Goal: Communication & Community: Answer question/provide support

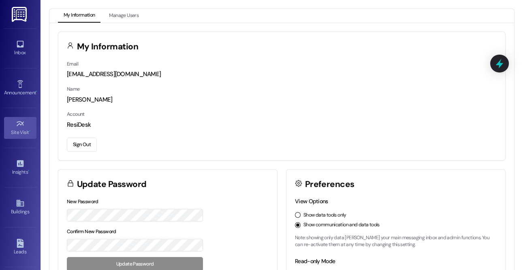
click at [13, 134] on div "Site Visit •" at bounding box center [20, 132] width 41 height 8
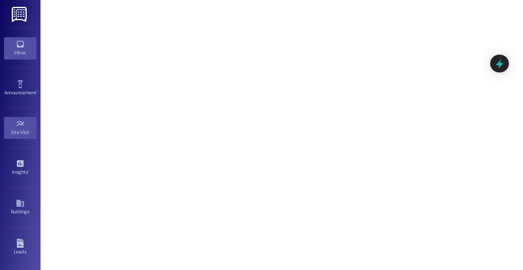
click at [17, 47] on icon at bounding box center [20, 44] width 7 height 7
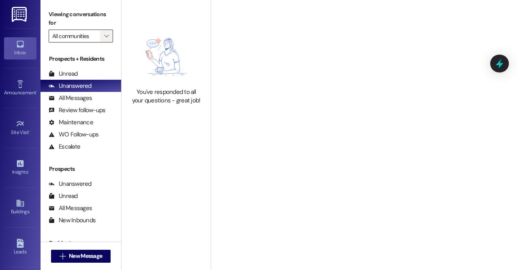
click at [106, 33] on icon "" at bounding box center [106, 36] width 4 height 6
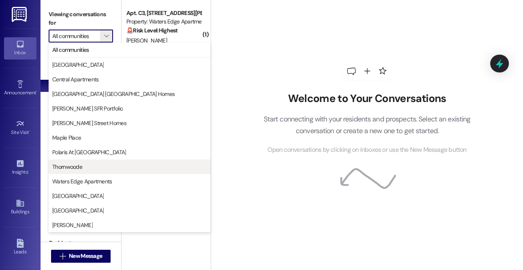
click at [73, 162] on button "Thornwoode" at bounding box center [130, 167] width 162 height 15
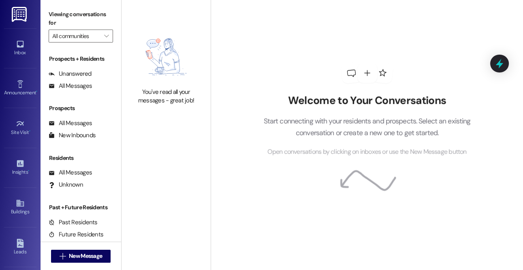
type input "Thornwoode"
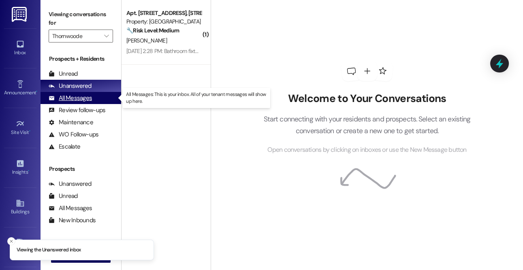
click at [78, 98] on div "All Messages" at bounding box center [70, 98] width 43 height 9
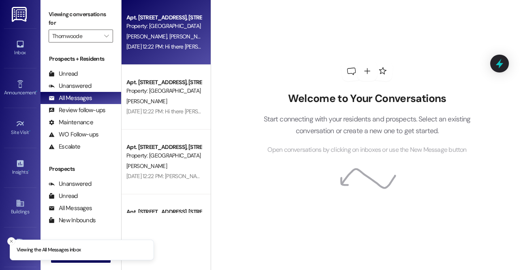
click at [182, 48] on div "Aug 28, 2025 at 12:22 PM: Hi there Carlos and Mari! I just wanted to check in a…" at bounding box center [324, 46] width 396 height 7
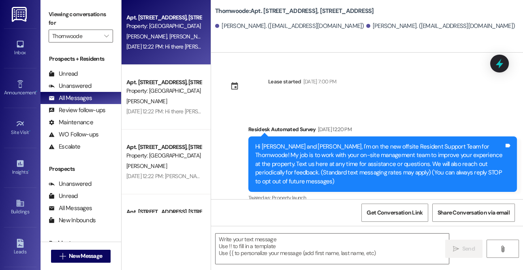
type textarea "Fetching suggested responses. Please feel free to read through the conversation…"
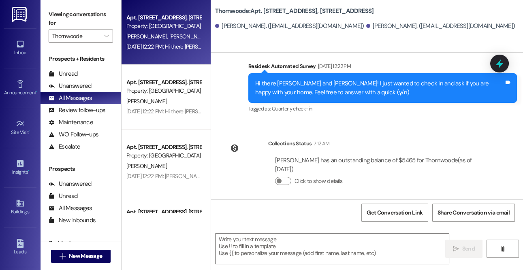
scroll to position [171, 0]
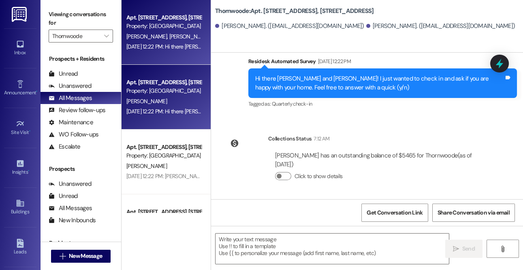
click at [181, 96] on div "T. Smith" at bounding box center [164, 101] width 77 height 10
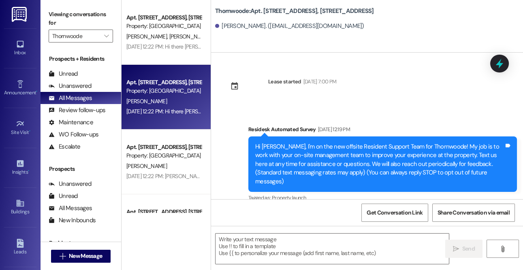
type textarea "Fetching suggested responses. Please feel free to read through the conversation…"
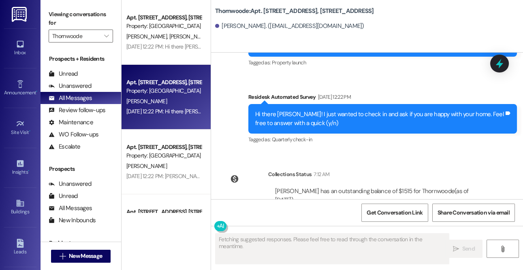
scroll to position [162, 0]
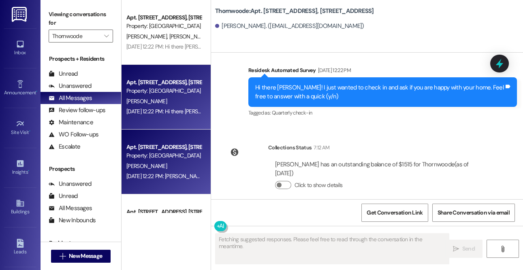
click at [161, 152] on div "Property: Thornwoode" at bounding box center [163, 155] width 75 height 9
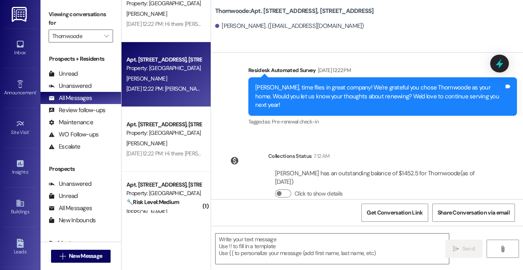
scroll to position [109, 0]
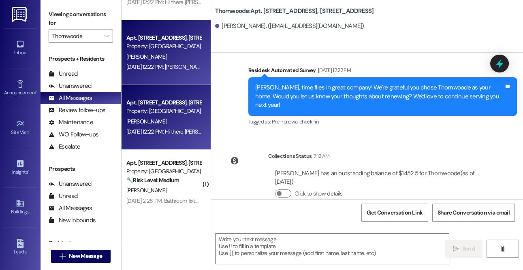
click at [153, 106] on div "Apt. 1073 Thornwoode Lane, 1073 Thornwoode Lane" at bounding box center [163, 102] width 75 height 9
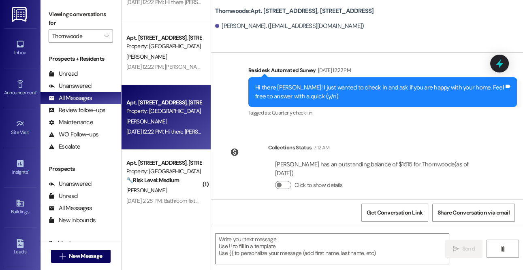
type textarea "Fetching suggested responses. Please feel free to read through the conversation…"
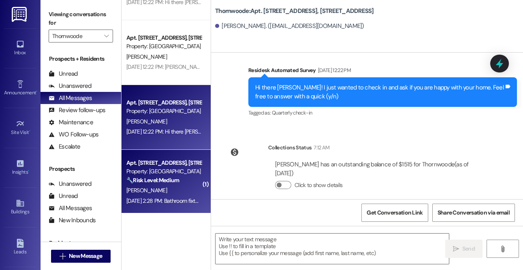
click at [171, 175] on div "Property: Thornwoode" at bounding box center [163, 171] width 75 height 9
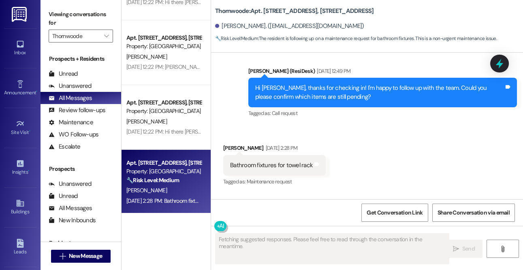
scroll to position [1577, 0]
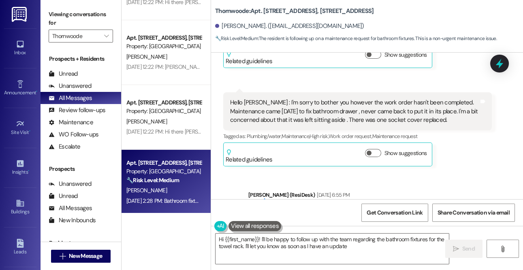
type textarea "Hi {{first_name}}! I'll be happy to follow up with the team regarding the bathr…"
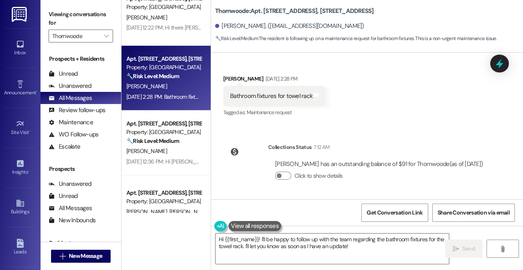
scroll to position [248, 0]
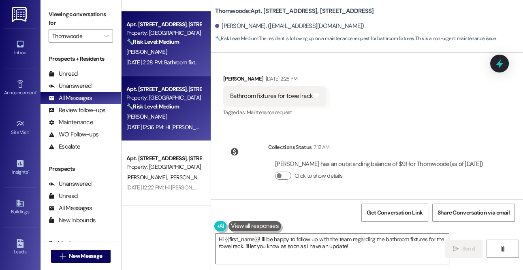
click at [152, 117] on span "A. Anderson" at bounding box center [146, 116] width 41 height 7
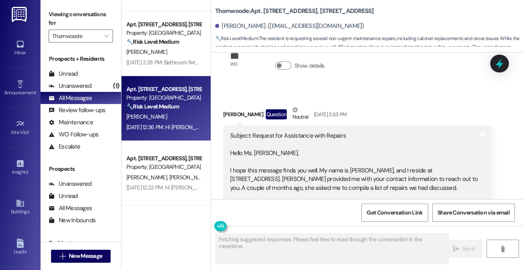
scroll to position [35, 0]
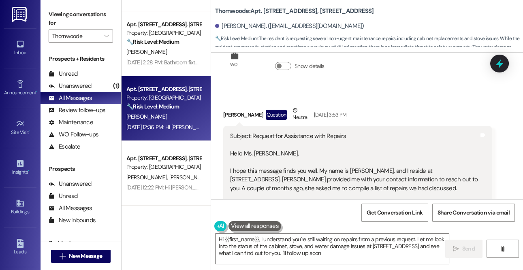
type textarea "Hi {{first_name}}, I understand you're still waiting on repairs from a previous…"
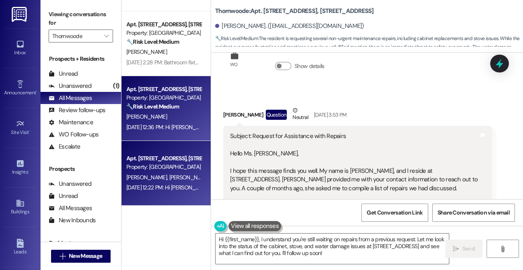
click at [151, 163] on div "Property: Thornwoode" at bounding box center [163, 167] width 75 height 9
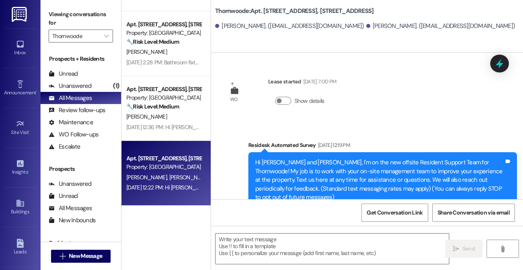
type textarea "Fetching suggested responses. Please feel free to read through the conversation…"
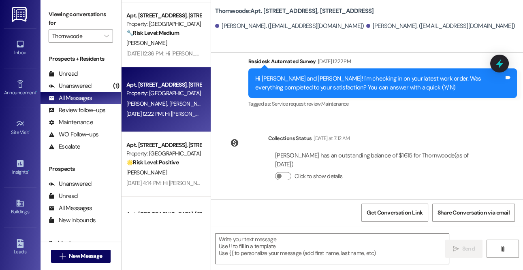
scroll to position [357, 0]
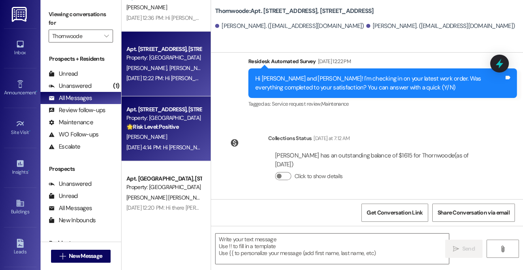
click at [152, 123] on strong "🌟 Risk Level: Positive" at bounding box center [152, 126] width 52 height 7
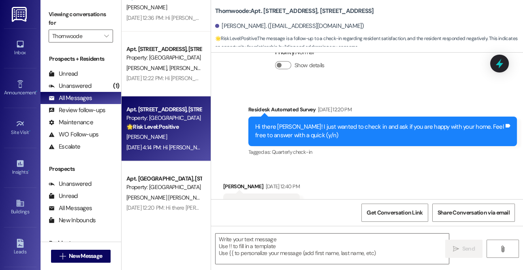
type textarea "Fetching suggested responses. Please feel free to read through the conversation…"
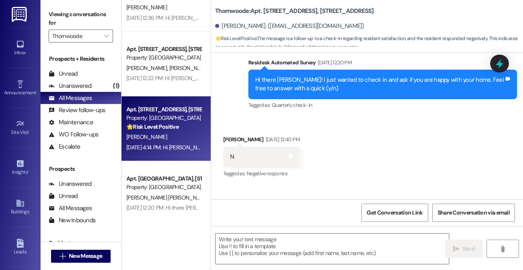
scroll to position [274, 0]
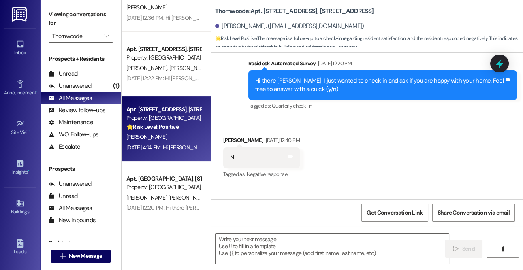
click at [330, 37] on span "🌟 Risk Level: Positive : The message is a follow-up to a check-in regarding res…" at bounding box center [369, 42] width 308 height 17
click at [226, 41] on strong "🌟 Risk Level: Positive" at bounding box center [236, 38] width 42 height 6
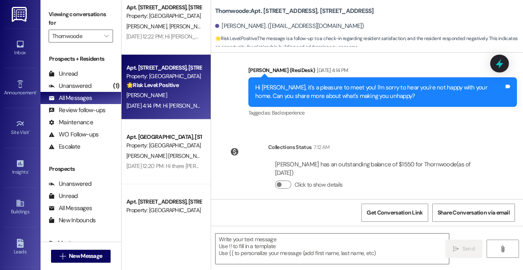
scroll to position [401, 0]
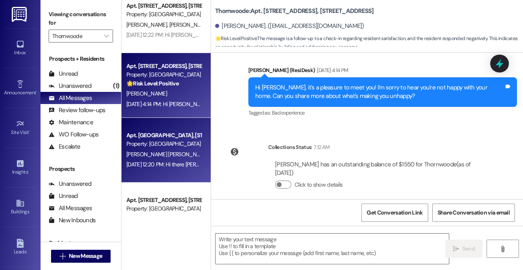
click at [156, 151] on span "J. Montufar Zuniga" at bounding box center [167, 154] width 82 height 7
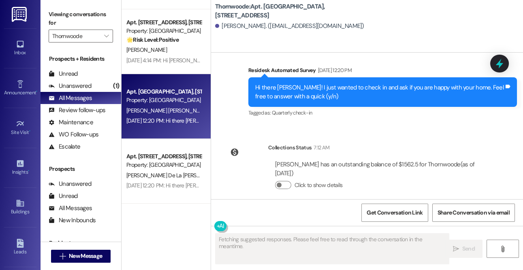
scroll to position [463, 0]
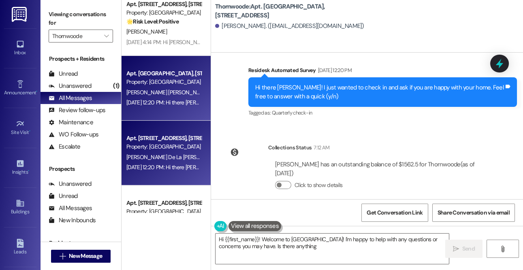
type textarea "Hi {{first_name}}! Welcome to Thornwoode Lane! I'm happy to help with any quest…"
click at [151, 138] on div "Apt. 1069 Thornwoode Lane, 1069 Thornwoode Lane" at bounding box center [163, 138] width 75 height 9
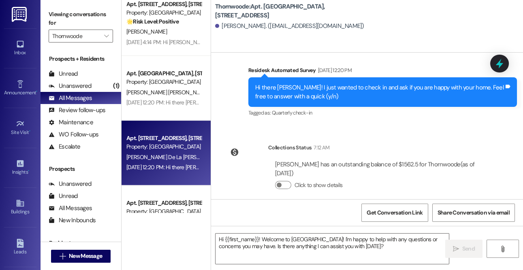
type textarea "Fetching suggested responses. Please feel free to read through the conversation…"
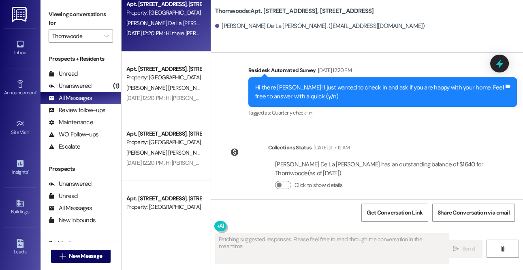
scroll to position [608, 0]
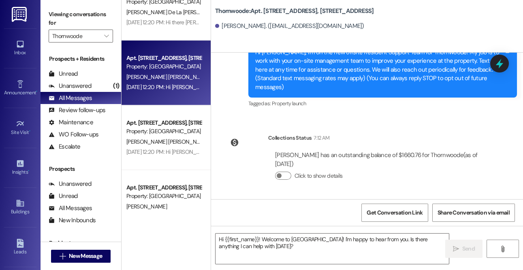
scroll to position [85, 0]
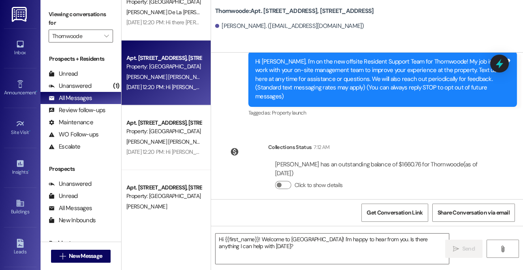
type textarea "Fetching suggested responses. Please feel free to read through the conversation…"
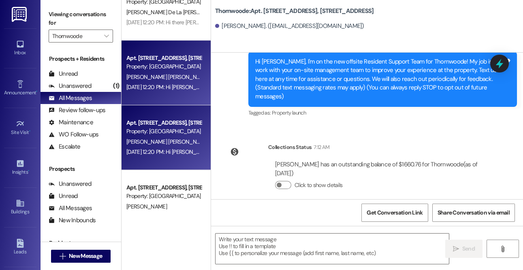
click at [139, 124] on div "Apt. 1084 Thornwoode Lane, 1084 Thornwoode Lane" at bounding box center [163, 123] width 75 height 9
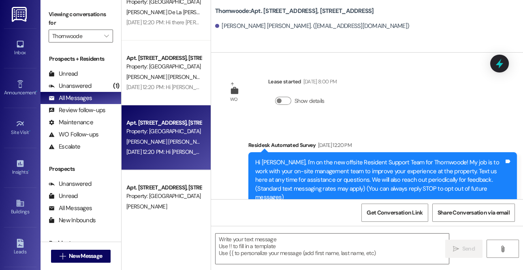
type textarea "Fetching suggested responses. Please feel free to read through the conversation…"
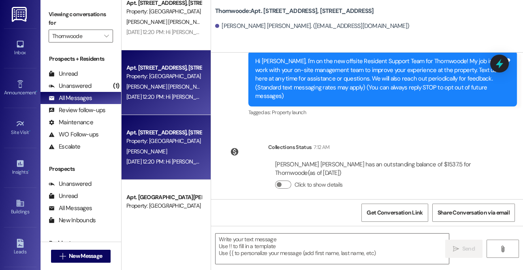
scroll to position [676, 0]
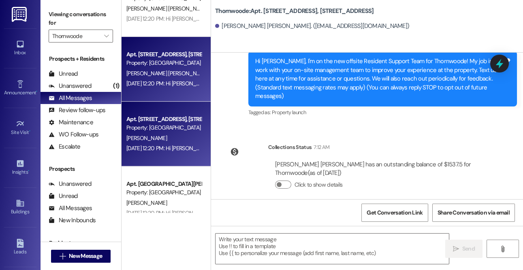
click at [151, 132] on div "Property: Thornwoode" at bounding box center [163, 128] width 75 height 9
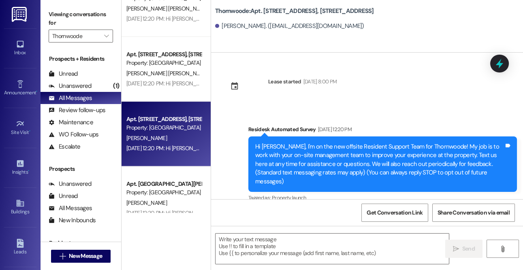
type textarea "Fetching suggested responses. Please feel free to read through the conversation…"
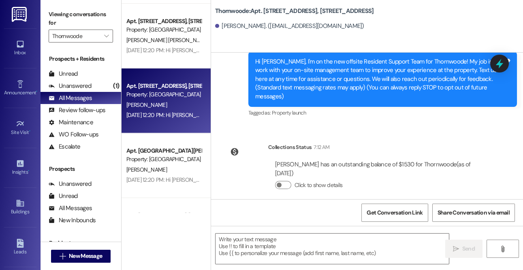
scroll to position [711, 0]
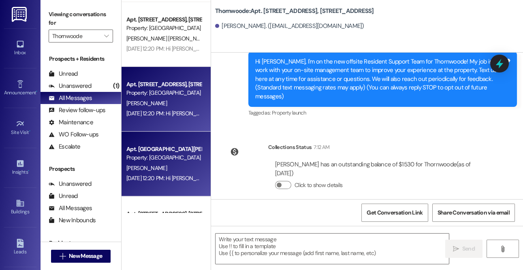
click at [162, 162] on div "Property: Thornwoode" at bounding box center [163, 158] width 75 height 9
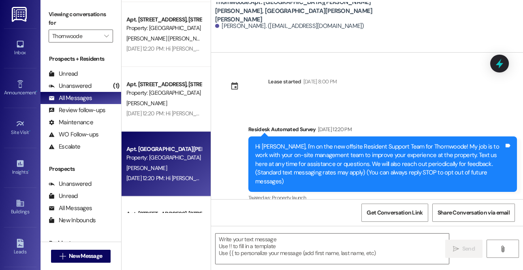
type textarea "Fetching suggested responses. Please feel free to read through the conversation…"
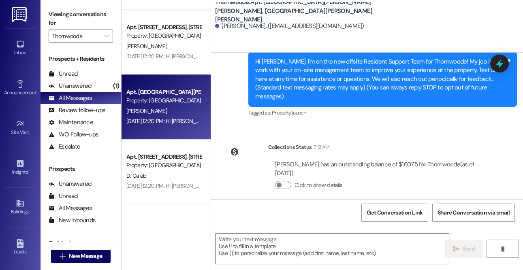
scroll to position [802, 0]
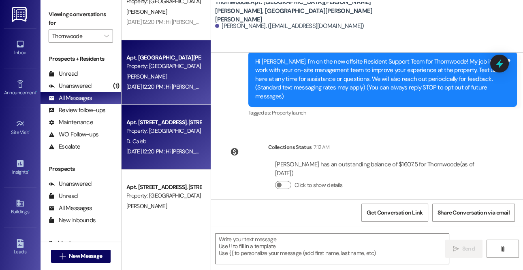
click at [158, 130] on div "Property: Thornwoode" at bounding box center [163, 131] width 75 height 9
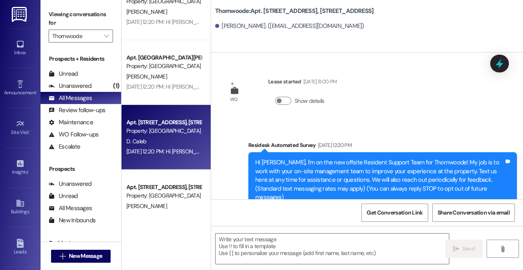
type textarea "Fetching suggested responses. Please feel free to read through the conversation…"
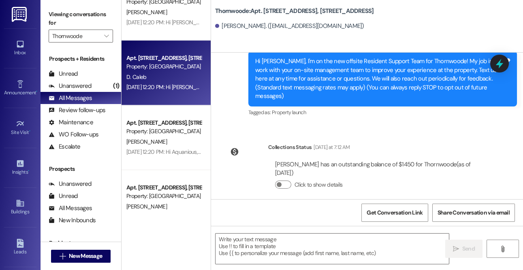
scroll to position [883, 0]
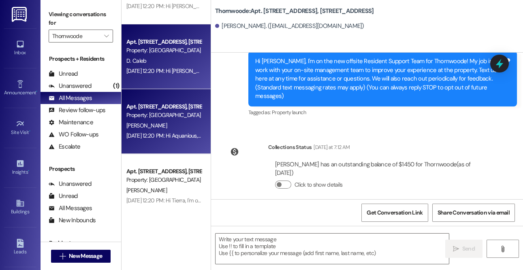
click at [150, 124] on div "A. Brown" at bounding box center [164, 126] width 77 height 10
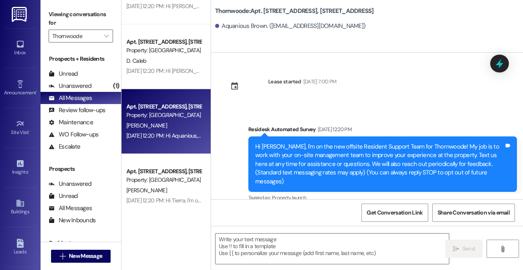
type textarea "Fetching suggested responses. Please feel free to read through the conversation…"
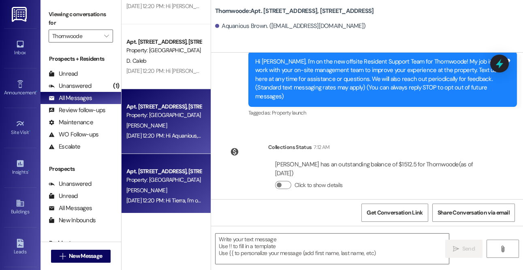
click at [157, 181] on div "Property: Thornwoode" at bounding box center [163, 180] width 75 height 9
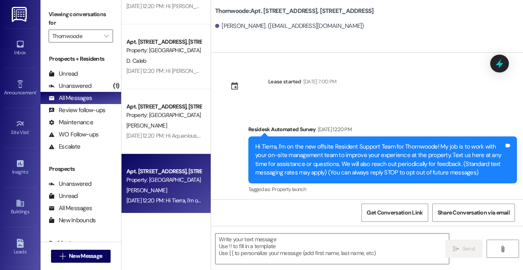
type textarea "Fetching suggested responses. Please feel free to read through the conversation…"
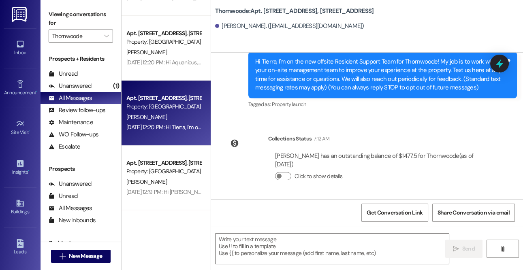
scroll to position [976, 0]
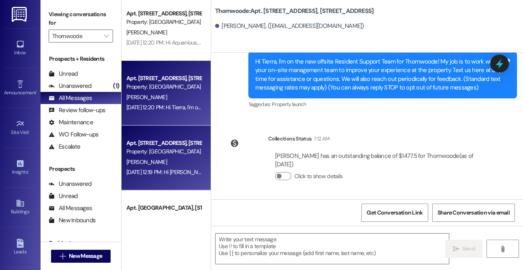
click at [166, 153] on div "Property: Thornwoode" at bounding box center [163, 151] width 75 height 9
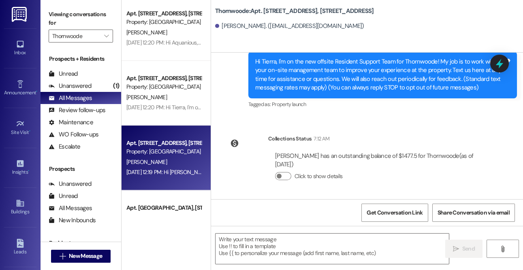
type textarea "Fetching suggested responses. Please feel free to read through the conversation…"
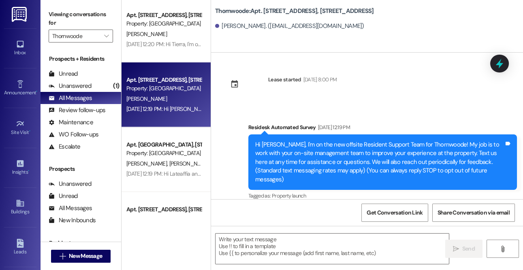
scroll to position [1101, 0]
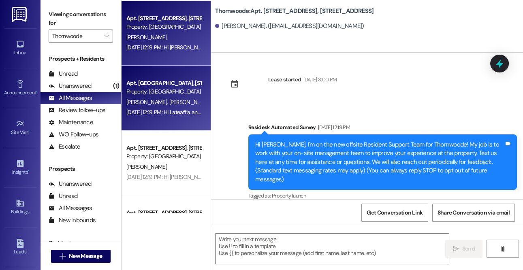
click at [153, 102] on span "B. Souffrant" at bounding box center [147, 101] width 43 height 7
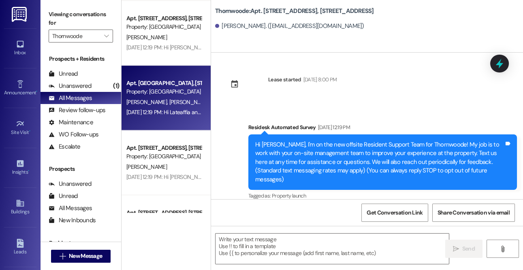
type textarea "Fetching suggested responses. Please feel free to read through the conversation…"
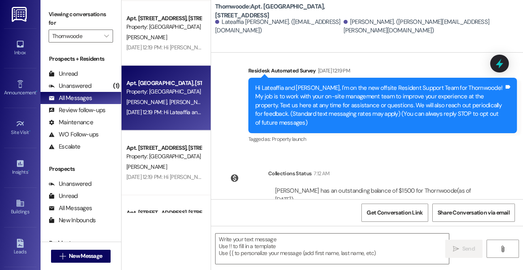
scroll to position [94, 0]
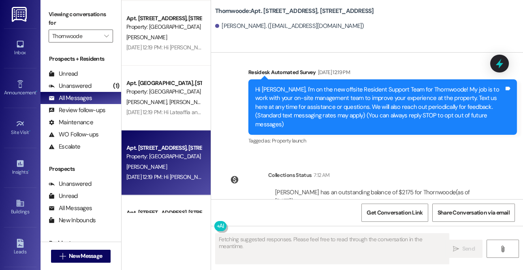
type textarea "Fetching suggested responses. Please feel free to read through the conversation…"
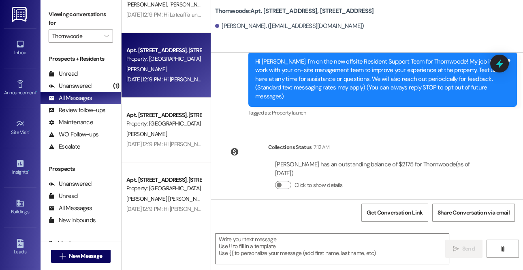
scroll to position [1199, 0]
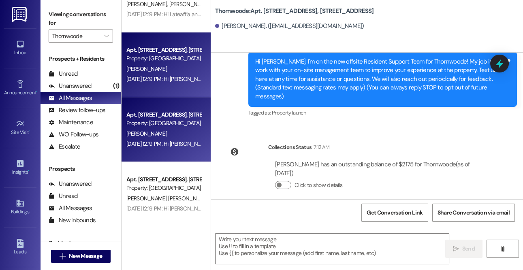
click at [158, 129] on div "J. Sagui" at bounding box center [164, 134] width 77 height 10
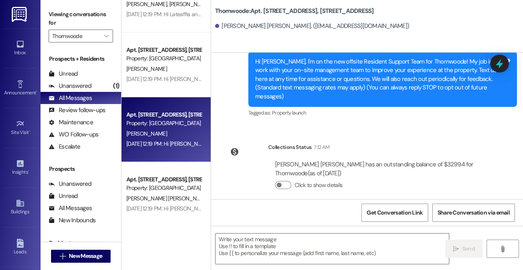
type textarea "Fetching suggested responses. Please feel free to read through the conversation…"
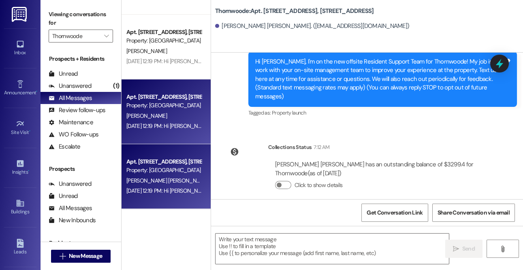
scroll to position [1278, 0]
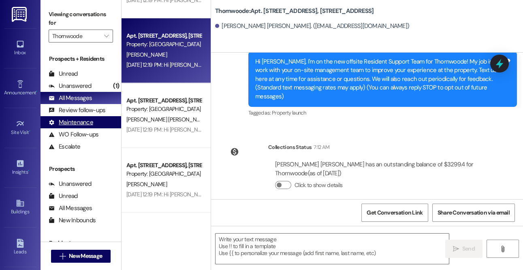
click at [118, 119] on div "Maintenance (undefined)" at bounding box center [81, 122] width 81 height 12
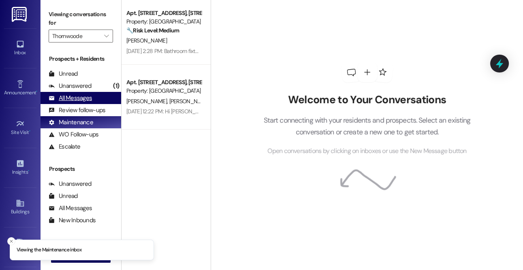
click at [64, 96] on div "All Messages" at bounding box center [70, 98] width 43 height 9
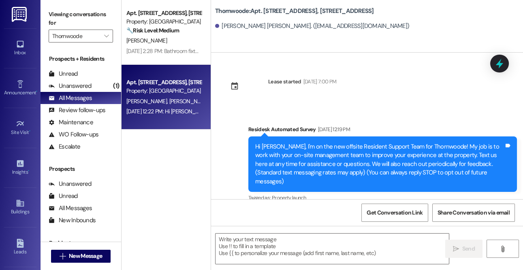
type textarea "Fetching suggested responses. Please feel free to read through the conversation…"
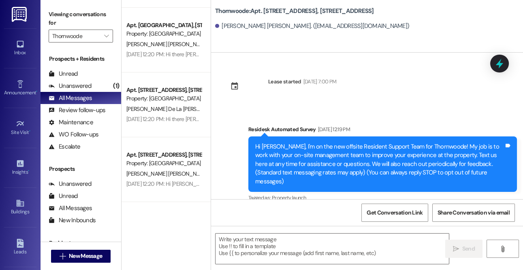
scroll to position [529, 0]
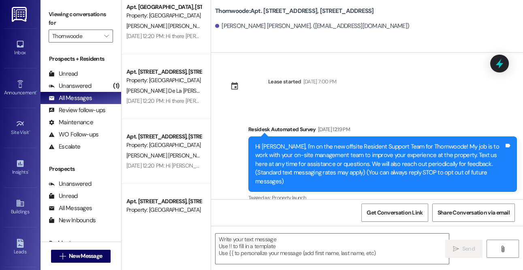
click at [158, 90] on span "M. Jimenez De La Cruz" at bounding box center [174, 90] width 97 height 7
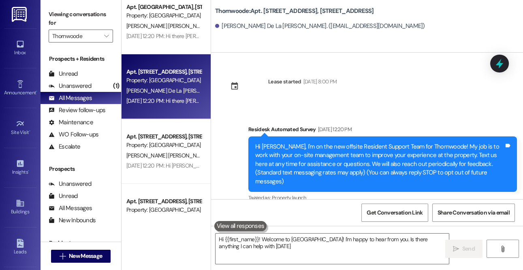
type textarea "Hi {{first_name}}! Welcome to Thornwoode! I'm happy to hear from you. Is there …"
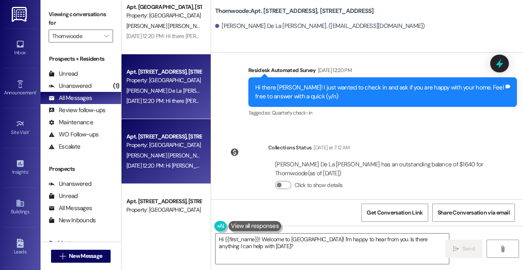
click at [177, 134] on div "Apt. 1077 Thornwoode Lane, 1077 Thornwoode Lane" at bounding box center [163, 136] width 75 height 9
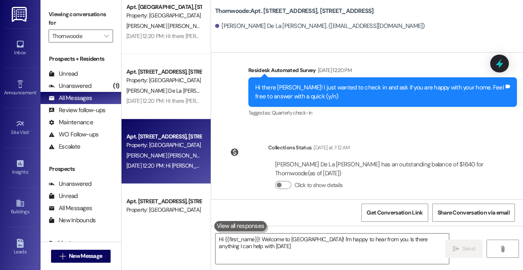
type textarea "Hi {{first_name}}! Welcome to Thornwoode! I'm happy to hear from you. Is there …"
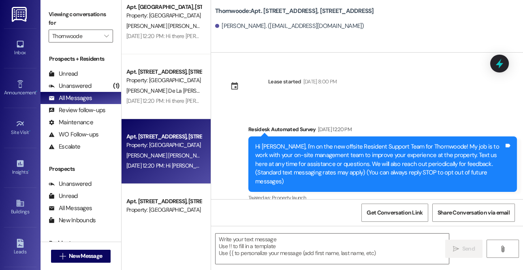
type textarea "Fetching suggested responses. Please feel free to read through the conversation…"
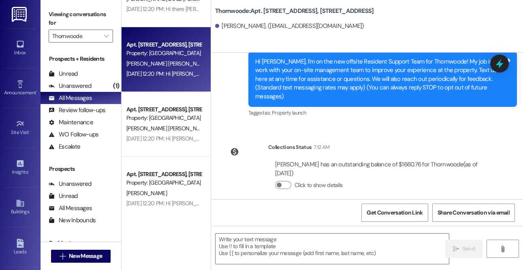
scroll to position [625, 0]
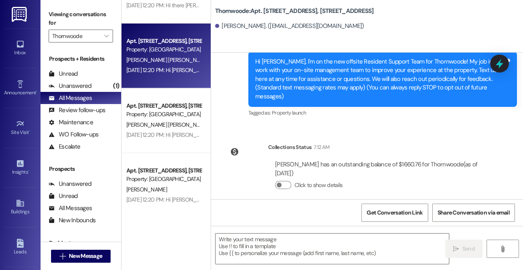
click at [163, 122] on span "J. Hernandez Jimenez" at bounding box center [167, 124] width 82 height 7
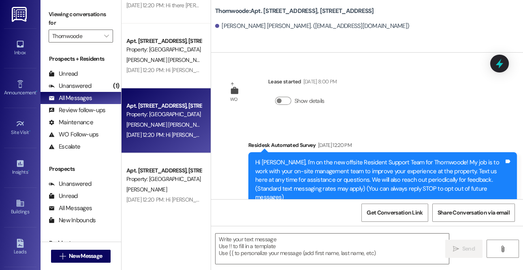
type textarea "Fetching suggested responses. Please feel free to read through the conversation…"
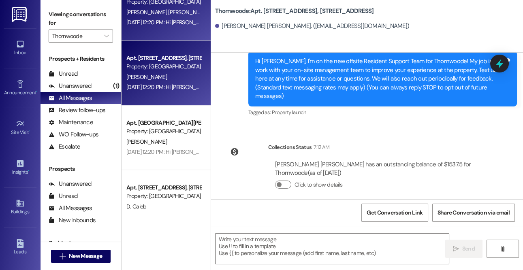
scroll to position [782, 0]
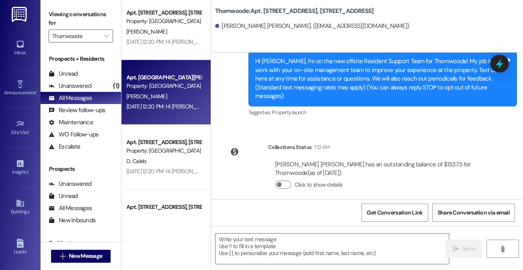
click at [156, 83] on div "Property: Thornwoode" at bounding box center [163, 86] width 75 height 9
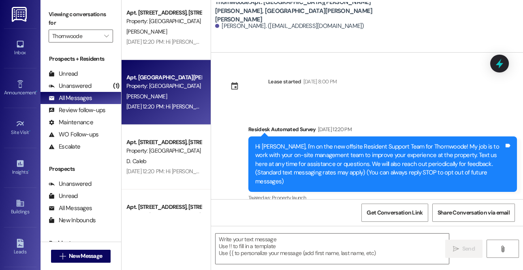
type textarea "Fetching suggested responses. Please feel free to read through the conversation…"
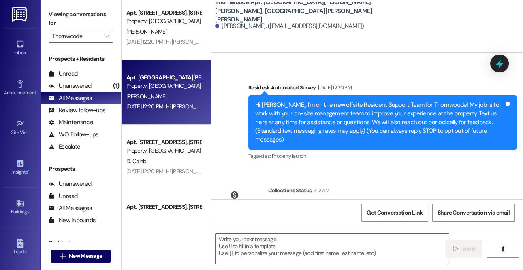
scroll to position [85, 0]
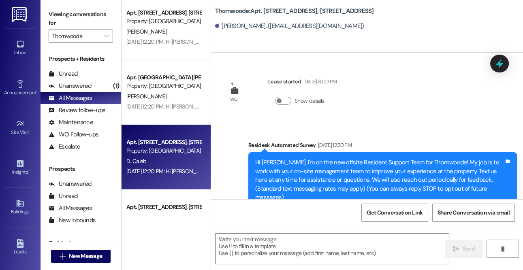
type textarea "Fetching suggested responses. Please feel free to read through the conversation…"
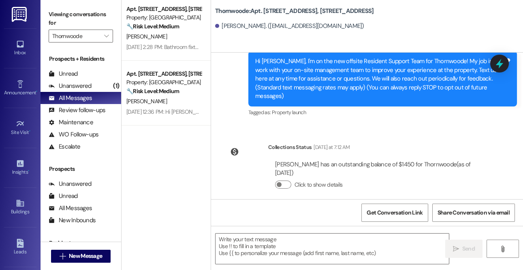
scroll to position [0, 0]
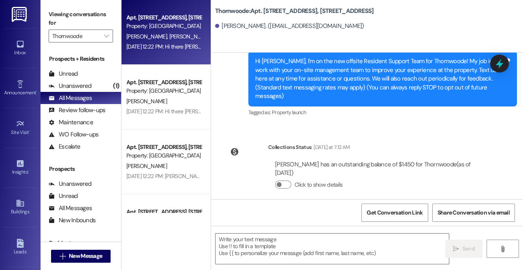
click at [147, 51] on div "Aug 28, 2025 at 12:22 PM: Hi there Carlos and Mari! I just wanted to check in a…" at bounding box center [164, 47] width 77 height 10
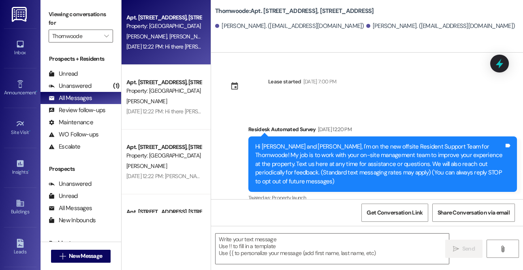
type textarea "Fetching suggested responses. Please feel free to read through the conversation…"
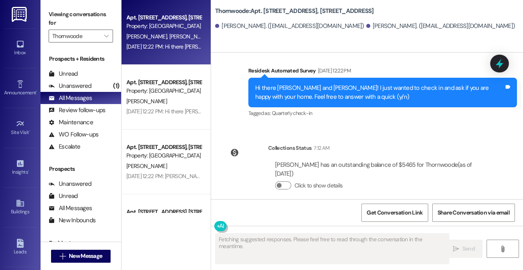
scroll to position [171, 0]
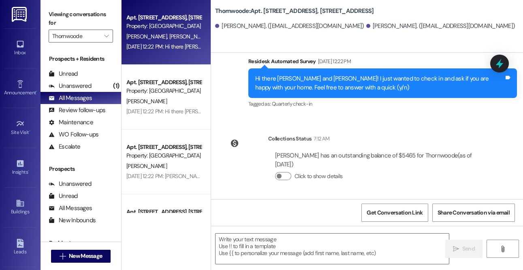
click at [194, 57] on div "Apt. 1066 Thornwoode Lane, 1066 Thornwoode Lane Property: Thornwoode M. Aquino …" at bounding box center [166, 32] width 89 height 65
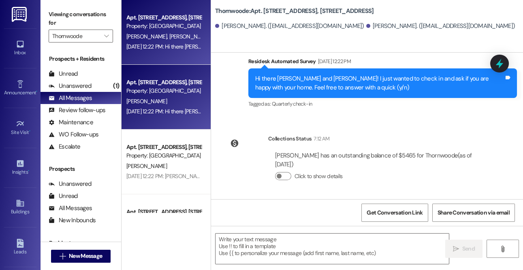
click at [172, 88] on div "Property: Thornwoode" at bounding box center [163, 91] width 75 height 9
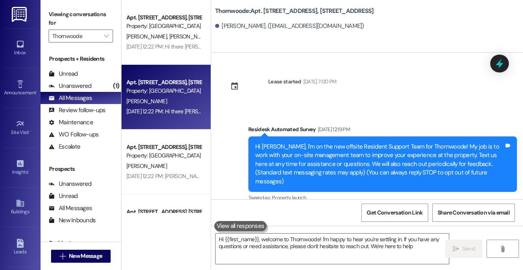
type textarea "Hi {{first_name}}, welcome to Thornwoode! I'm happy to hear you're settling in.…"
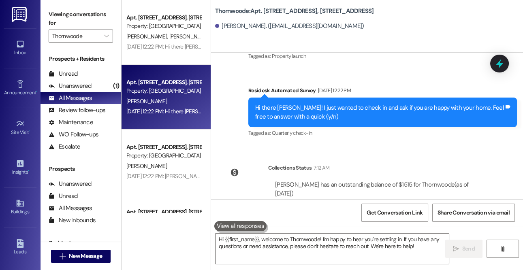
scroll to position [162, 0]
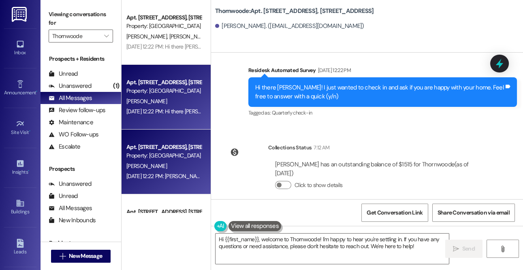
click at [166, 151] on div "Apt. 1096 Thornwoode Lane, 1096 Thornwoode Lane" at bounding box center [163, 147] width 75 height 9
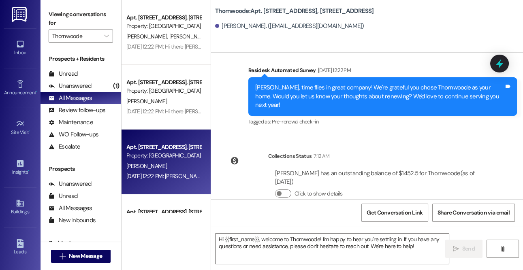
type textarea "Fetching suggested responses. Please feel free to read through the conversation…"
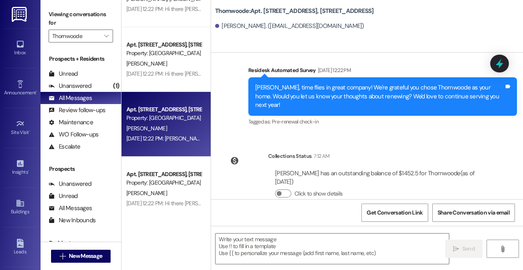
scroll to position [45, 0]
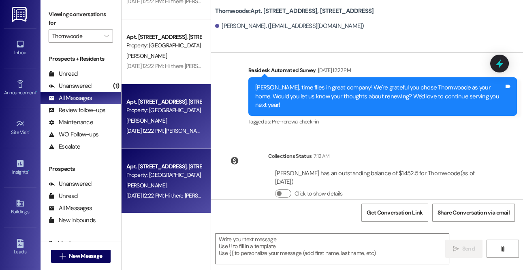
click at [168, 171] on div "Property: Thornwoode" at bounding box center [163, 175] width 75 height 9
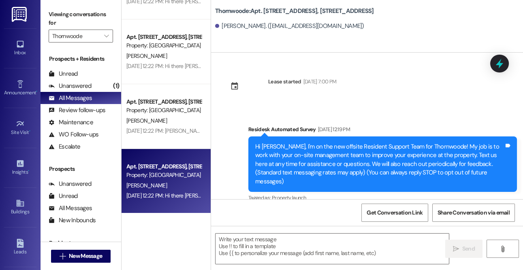
type textarea "Fetching suggested responses. Please feel free to read through the conversation…"
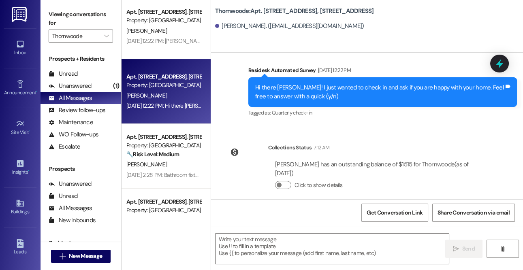
scroll to position [175, 0]
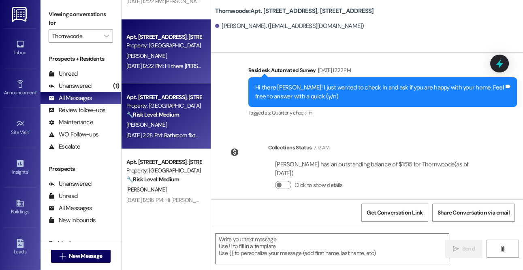
click at [155, 125] on div "L. Patterson" at bounding box center [164, 125] width 77 height 10
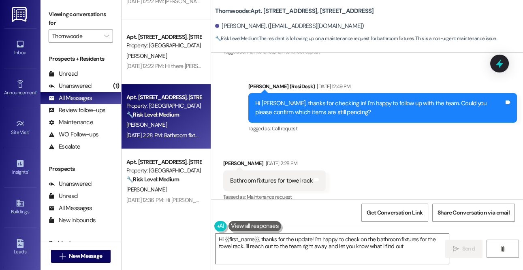
type textarea "Hi {{first_name}}, thanks for the update! I'm happy to check on the bathroom fi…"
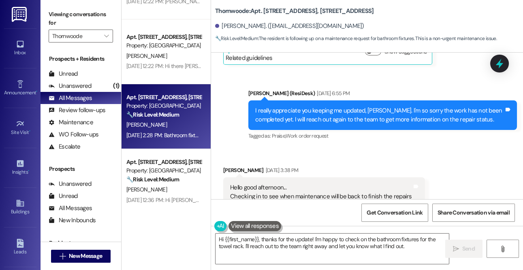
scroll to position [1324, 0]
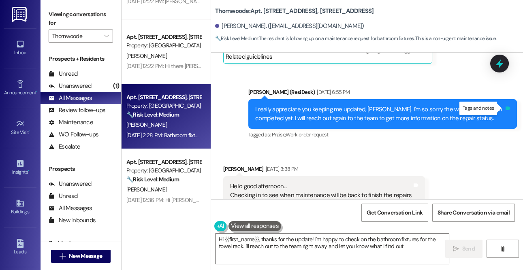
click at [505, 109] on icon at bounding box center [507, 109] width 5 height 4
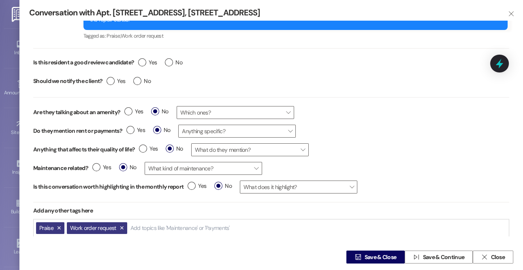
scroll to position [48, 0]
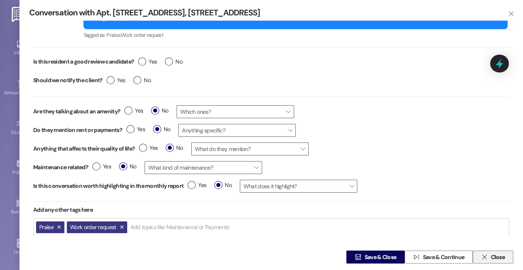
click at [492, 258] on span "Close" at bounding box center [497, 257] width 14 height 9
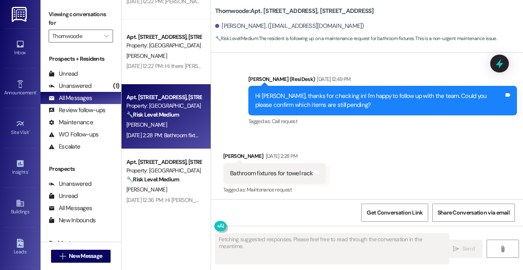
scroll to position [1493, 0]
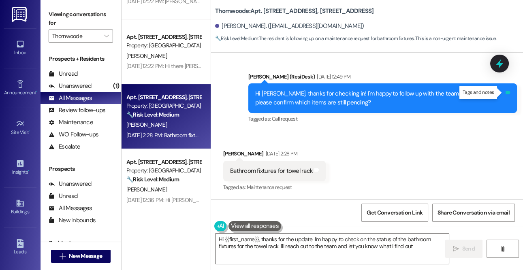
type textarea "Hi {{first_name}}, thanks for the update. I'm happy to check on the status of t…"
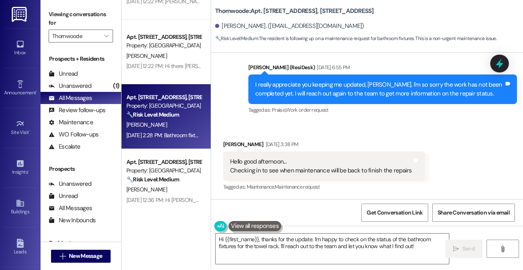
scroll to position [1347, 0]
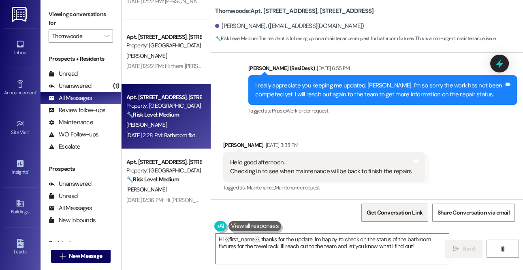
click at [404, 209] on span "Get Conversation Link" at bounding box center [395, 213] width 56 height 9
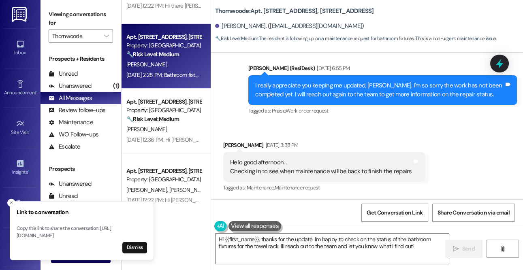
scroll to position [242, 0]
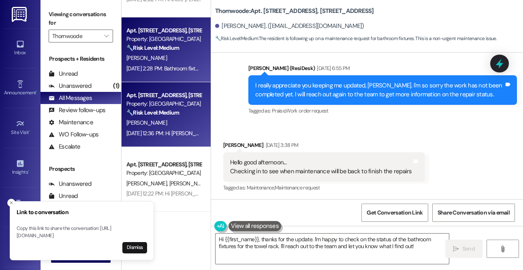
click at [161, 120] on div "A. Anderson" at bounding box center [164, 123] width 77 height 10
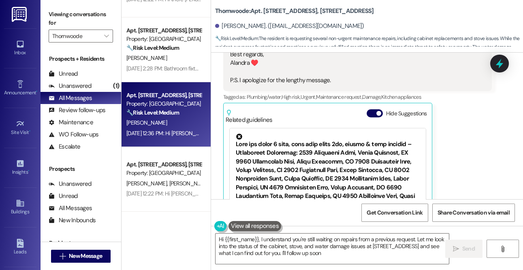
type textarea "Hi {{first_name}}, I understand you're still waiting on repairs from a previous…"
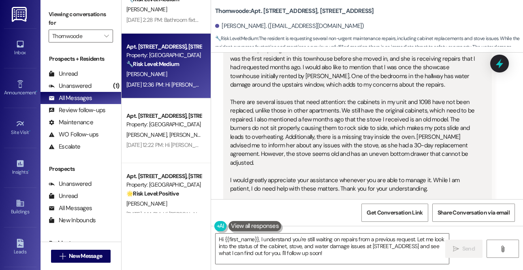
scroll to position [311, 0]
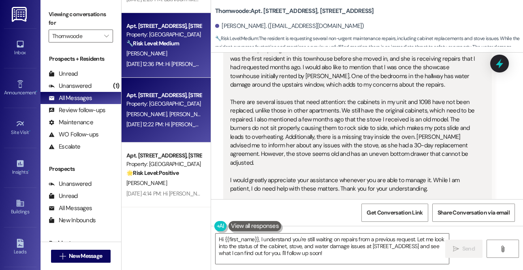
click at [169, 112] on span "E. Perez" at bounding box center [189, 114] width 41 height 7
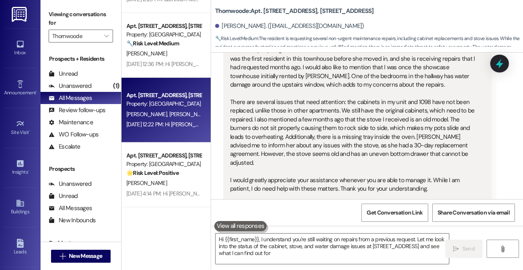
type textarea "Hi {{first_name}}, I understand you're still waiting on repairs from a previous…"
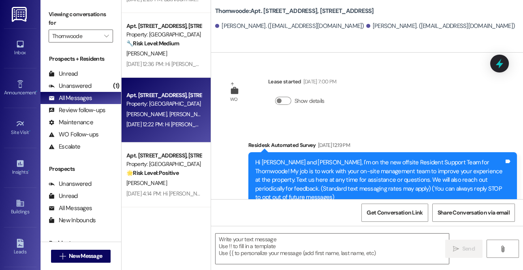
type textarea "Fetching suggested responses. Please feel free to read through the conversation…"
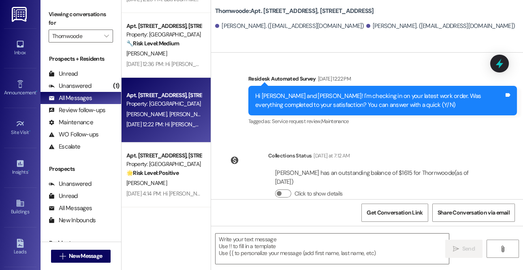
scroll to position [353, 0]
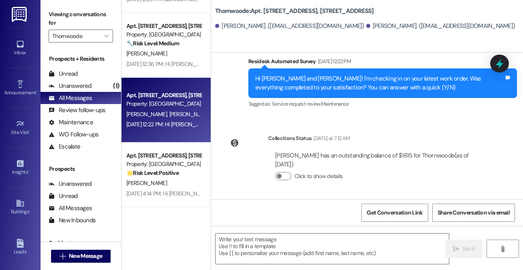
click at [157, 162] on div "Property: Thornwoode" at bounding box center [163, 164] width 75 height 9
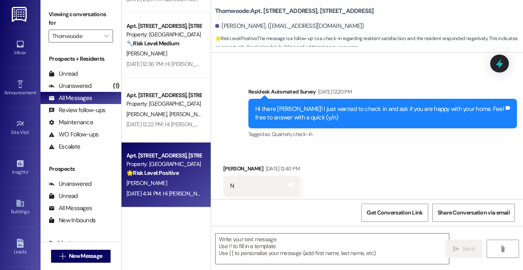
type textarea "Fetching suggested responses. Please feel free to read through the conversation…"
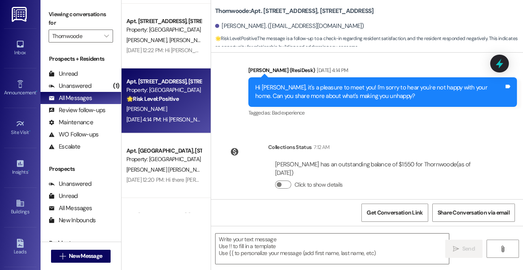
scroll to position [416, 0]
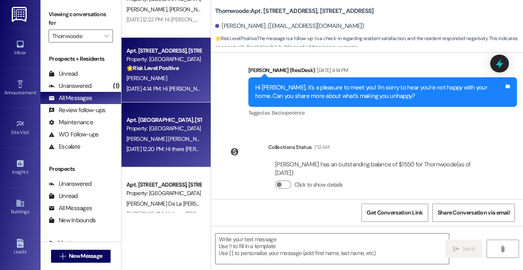
click at [162, 130] on div "Property: Thornwoode" at bounding box center [163, 128] width 75 height 9
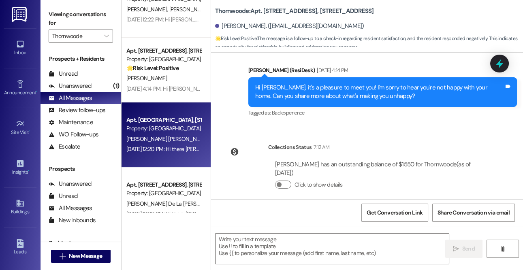
type textarea "Fetching suggested responses. Please feel free to read through the conversation…"
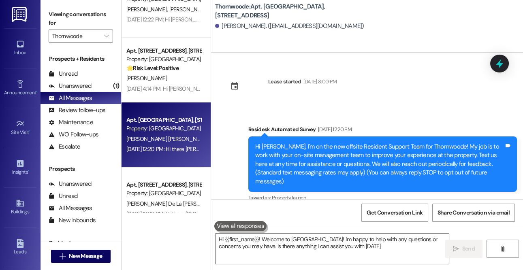
type textarea "Hi {{first_name}}! Welcome to Thornwoode Lane! I'm happy to help with any quest…"
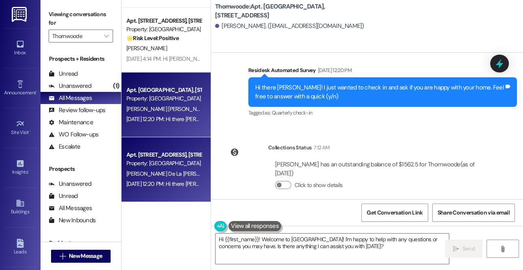
scroll to position [467, 0]
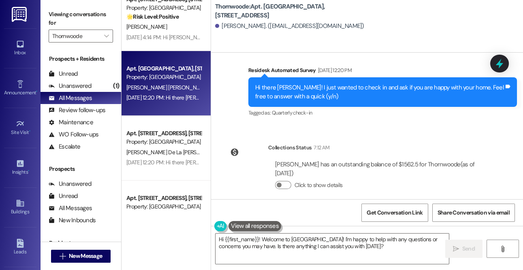
click at [153, 151] on span "M. Jimenez De La Cruz" at bounding box center [174, 152] width 97 height 7
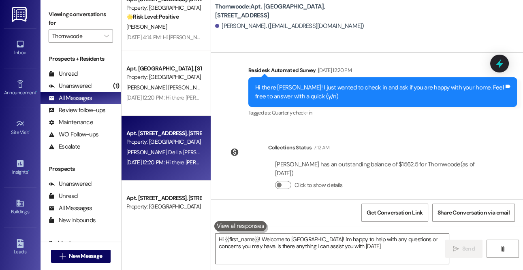
type textarea "Hi {{first_name}}! Welcome to Thornwoode Lane! I'm happy to help with any quest…"
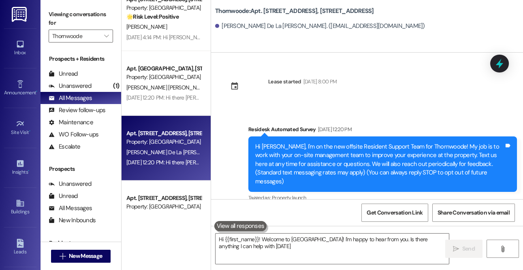
type textarea "Hi {{first_name}}! Welcome to Thornwoode! I'm happy to hear from you. Is there …"
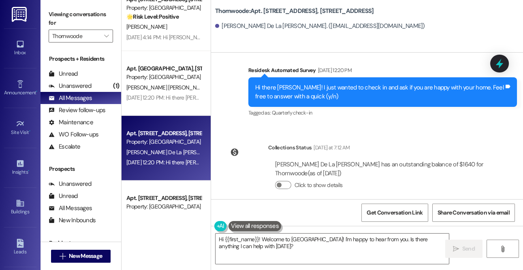
scroll to position [0, 0]
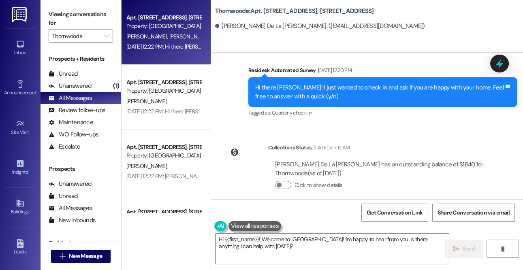
click at [154, 28] on div "Property: Thornwoode" at bounding box center [163, 26] width 75 height 9
type textarea "Hi {{first_name}}! Welcome to Thornwoode! I'm happy to hear from you. Is there …"
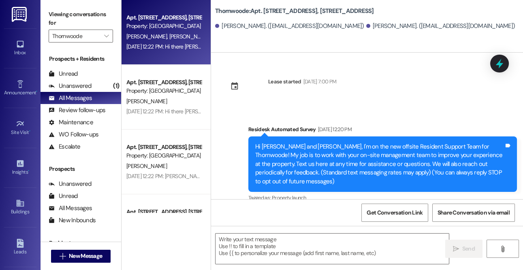
type textarea "Fetching suggested responses. Please feel free to read through the conversation…"
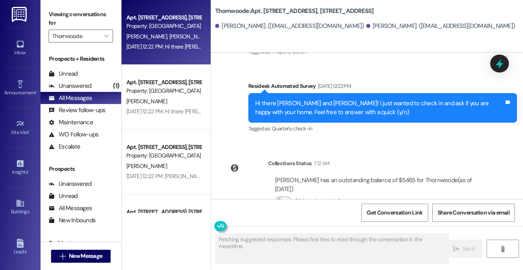
scroll to position [171, 0]
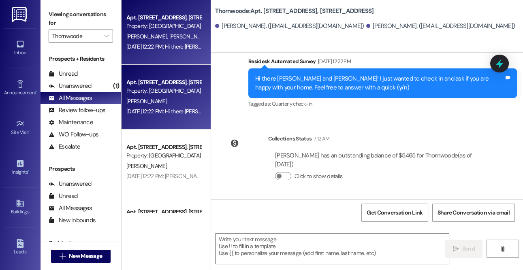
click at [181, 113] on div "Aug 28, 2025 at 12:22 PM: Hi there Terrence! I just wanted to check in and ask …" at bounding box center [298, 111] width 344 height 7
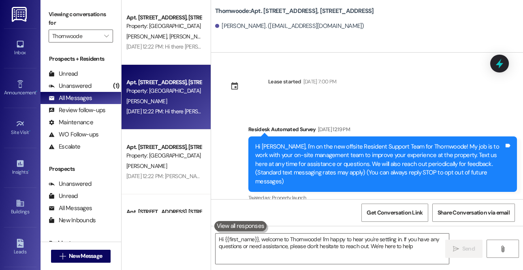
type textarea "Hi {{first_name}}, welcome to Thornwoode! I'm happy to hear you're settling in.…"
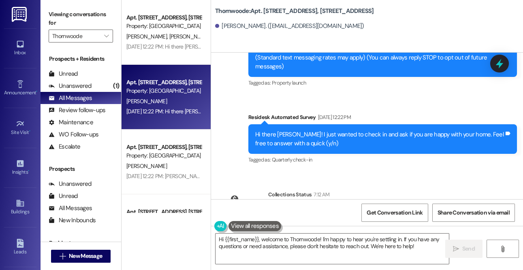
scroll to position [162, 0]
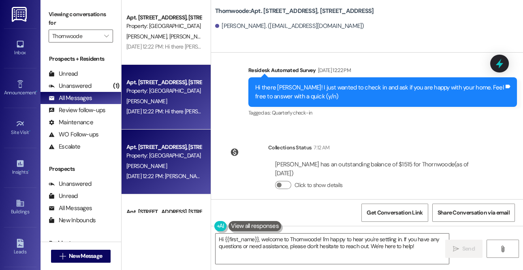
click at [143, 137] on div "Apt. 1096 Thornwoode Lane, 1096 Thornwoode Lane Property: Thornwoode N. Benitez…" at bounding box center [166, 162] width 89 height 65
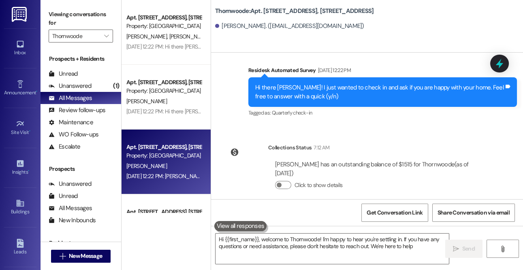
type textarea "Hi {{first_name}}, welcome to Thornwoode! I'm happy to hear you're settling in.…"
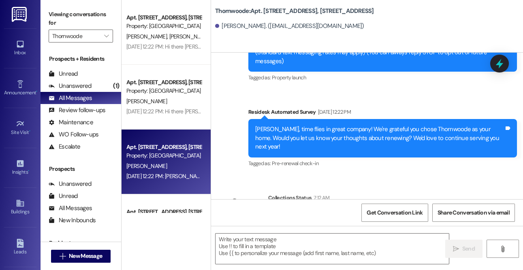
type textarea "Fetching suggested responses. Please feel free to read through the conversation…"
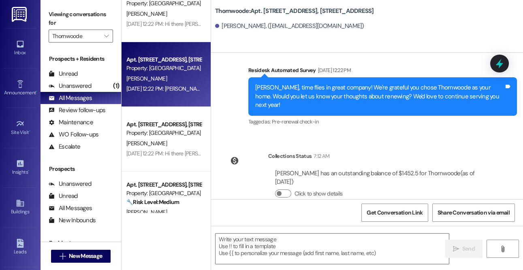
scroll to position [127, 0]
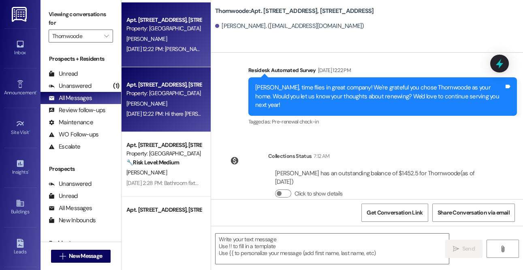
click at [145, 104] on span "K. Burdine" at bounding box center [146, 103] width 41 height 7
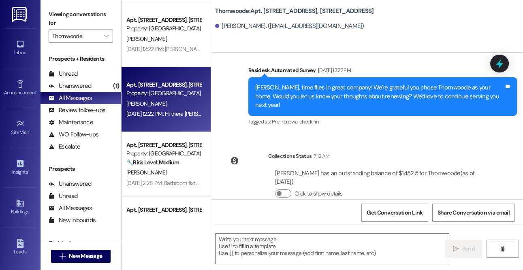
type textarea "Fetching suggested responses. Please feel free to read through the conversation…"
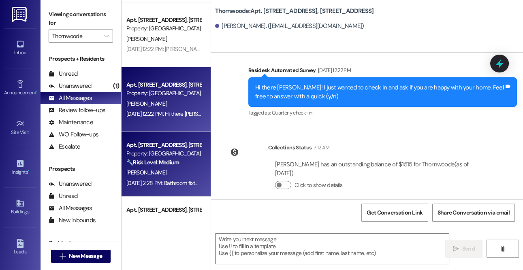
click at [175, 162] on strong "🔧 Risk Level: Medium" at bounding box center [152, 162] width 53 height 7
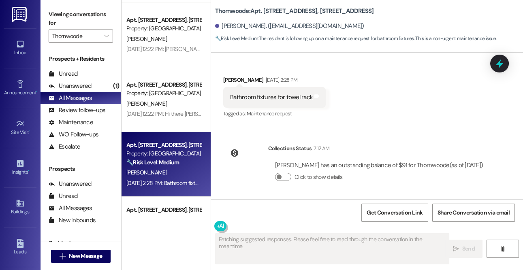
scroll to position [1577, 0]
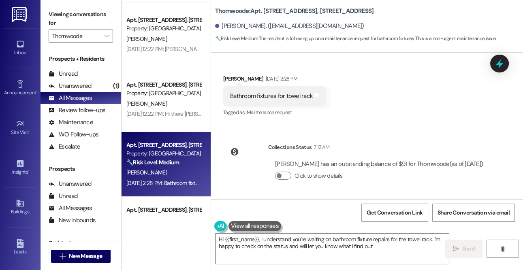
type textarea "Hi {{first_name}}, I understand you're waiting on bathroom fixture repairs for …"
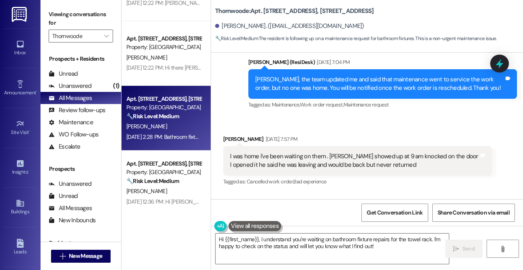
scroll to position [197, 0]
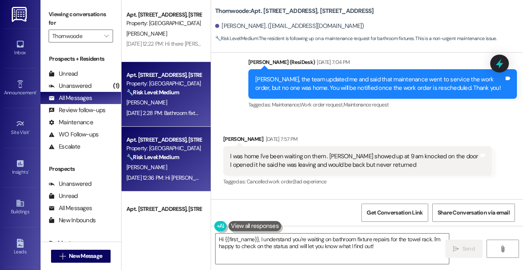
click at [159, 149] on div "Property: Thornwoode" at bounding box center [163, 148] width 75 height 9
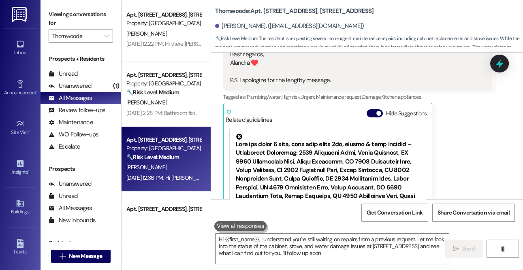
type textarea "Hi {{first_name}}, I understand you're still waiting on repairs from a previous…"
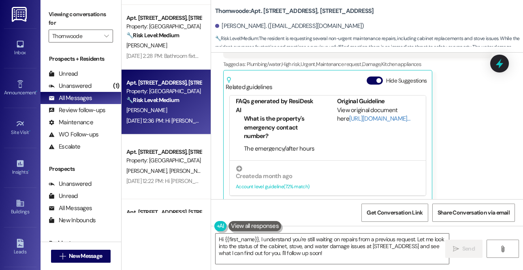
scroll to position [279, 0]
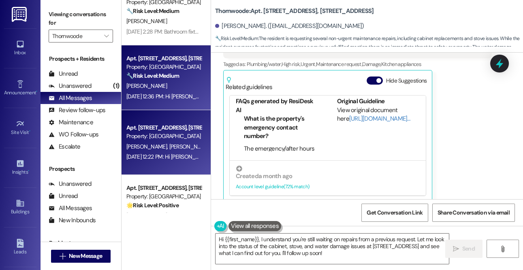
click at [165, 136] on div "Property: Thornwoode" at bounding box center [163, 136] width 75 height 9
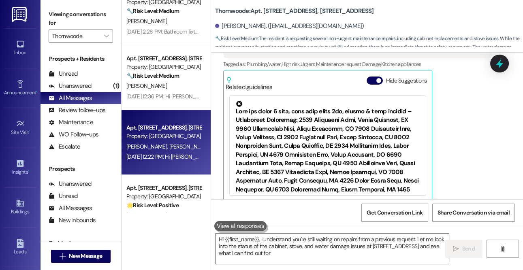
type textarea "Hi {{first_name}}, I understand you're still waiting on repairs from a previous…"
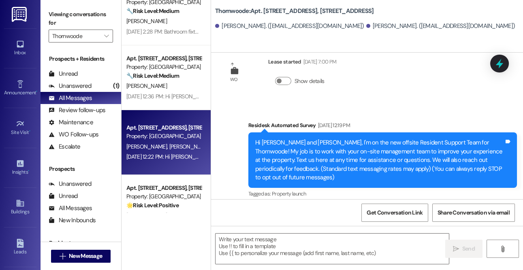
type textarea "Fetching suggested responses. Please feel free to read through the conversation…"
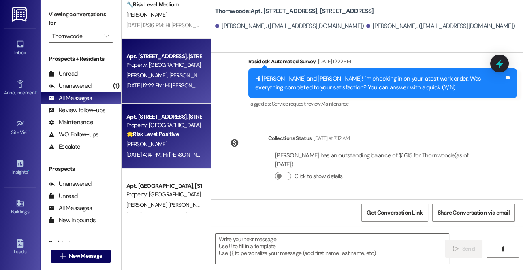
scroll to position [389, 0]
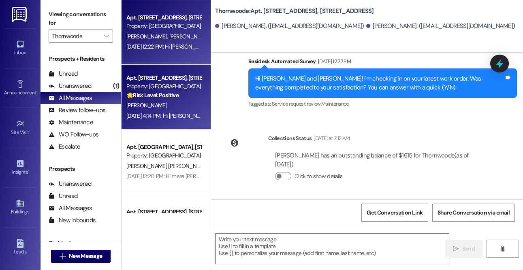
click at [163, 99] on strong "🌟 Risk Level: Positive" at bounding box center [152, 95] width 52 height 7
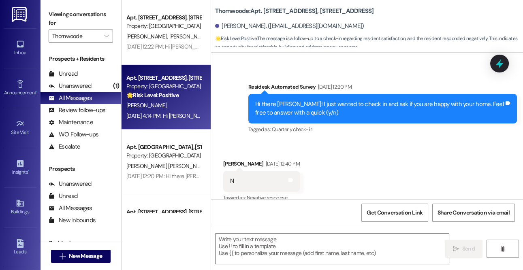
type textarea "Fetching suggested responses. Please feel free to read through the conversation…"
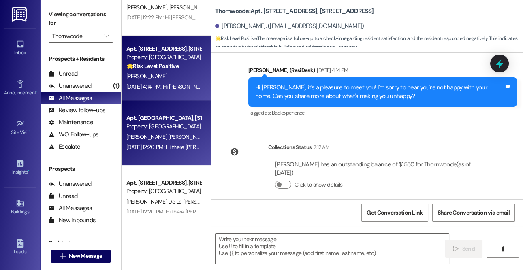
scroll to position [437, 0]
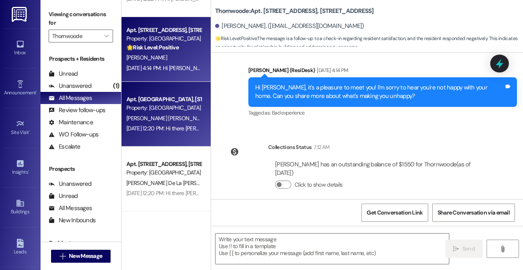
click at [160, 122] on span "J. Montufar Zuniga" at bounding box center [167, 118] width 82 height 7
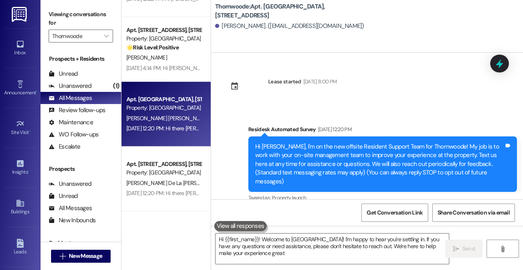
type textarea "Hi {{first_name}}! Welcome to Thornwoode! I'm happy to hear you're settling in.…"
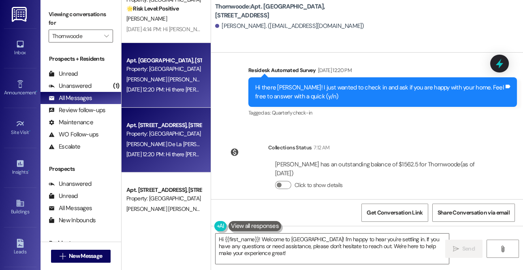
scroll to position [481, 0]
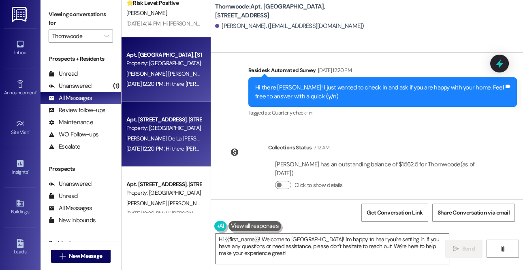
click at [133, 137] on span "M. Jimenez De La Cruz" at bounding box center [174, 138] width 97 height 7
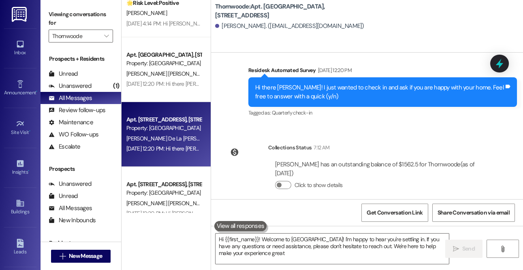
type textarea "Hi {{first_name}}! Welcome to Thornwoode! I'm happy to hear you're settling in.…"
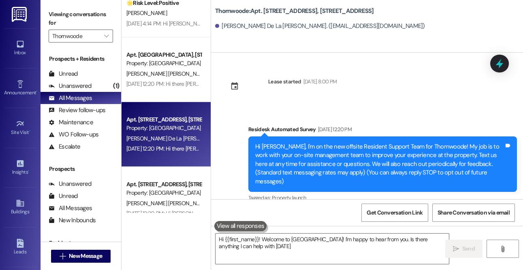
type textarea "Hi {{first_name}}! Welcome to Thornwoode! I'm happy to hear from you. Is there …"
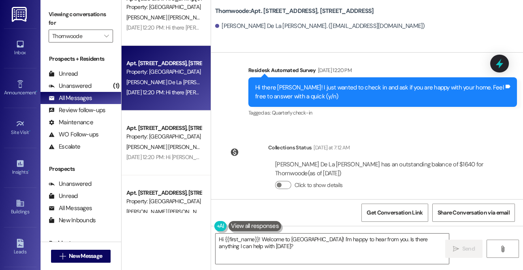
scroll to position [563, 0]
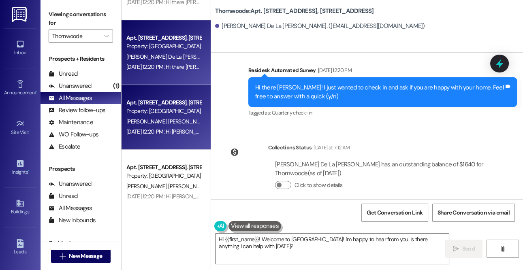
click at [146, 120] on span "W. Jimenez Aguilar" at bounding box center [167, 121] width 82 height 7
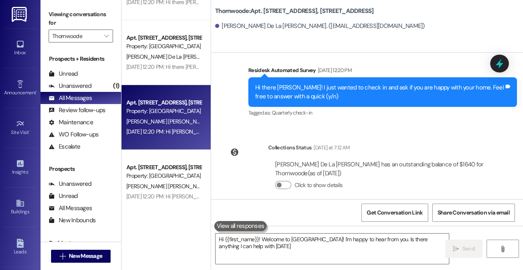
type textarea "Hi {{first_name}}! Welcome to Thornwoode! I'm happy to hear from you. Is there …"
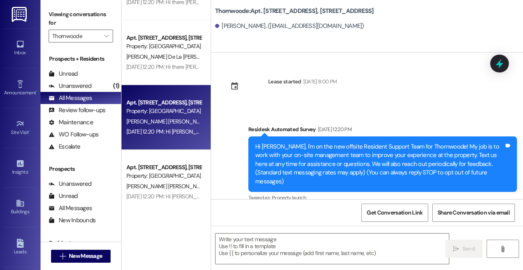
type textarea "Fetching suggested responses. Please feel free to read through the conversation…"
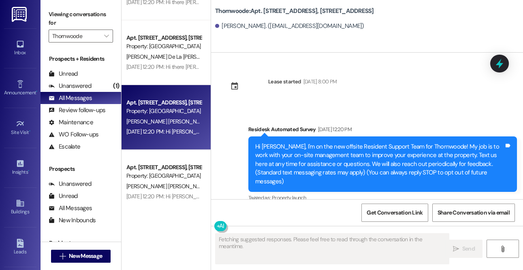
scroll to position [85, 0]
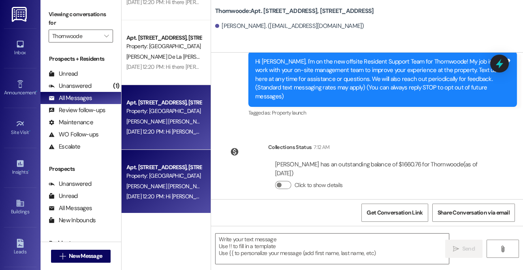
click at [162, 160] on div "Apt. 1084 Thornwoode Lane, 1084 Thornwoode Lane Property: Thornwoode J. Hernand…" at bounding box center [166, 182] width 89 height 65
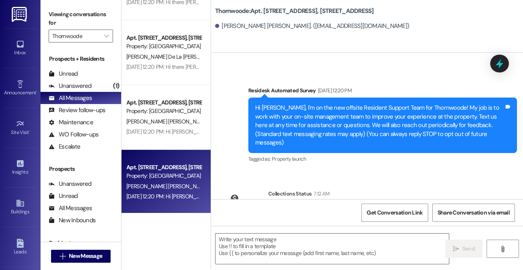
type textarea "Fetching suggested responses. Please feel free to read through the conversation…"
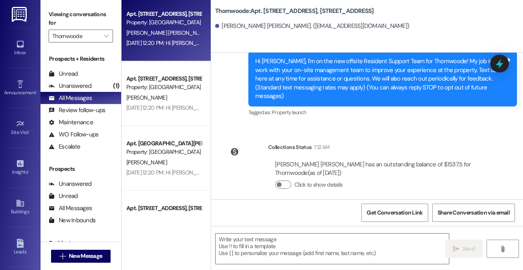
scroll to position [738, 0]
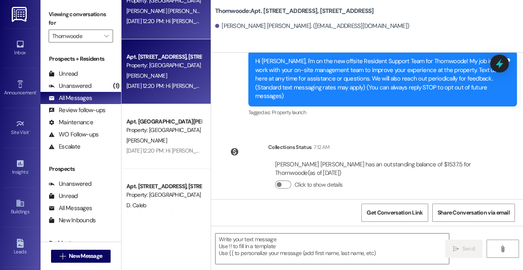
click at [156, 64] on div "Property: Thornwoode" at bounding box center [163, 65] width 75 height 9
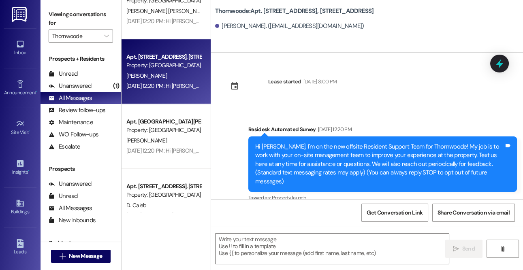
type textarea "Fetching suggested responses. Please feel free to read through the conversation…"
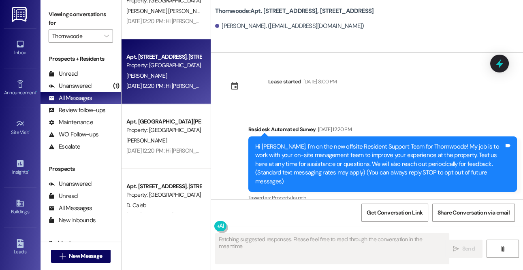
scroll to position [85, 0]
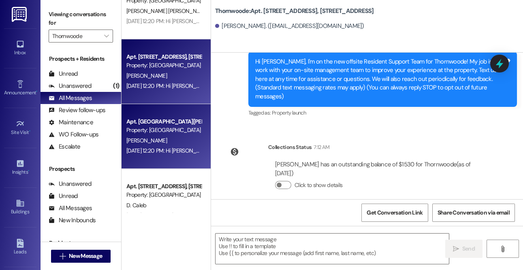
click at [182, 129] on div "Property: Thornwoode" at bounding box center [163, 130] width 75 height 9
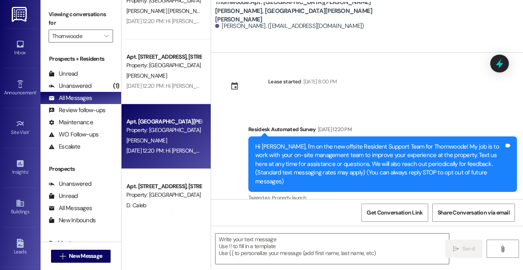
type textarea "Fetching suggested responses. Please feel free to read through the conversation…"
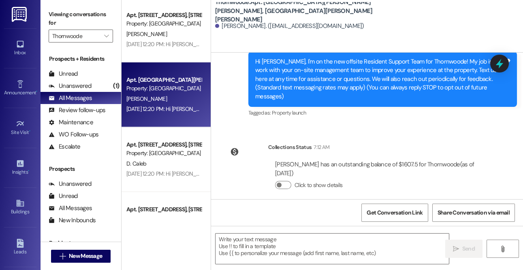
scroll to position [803, 0]
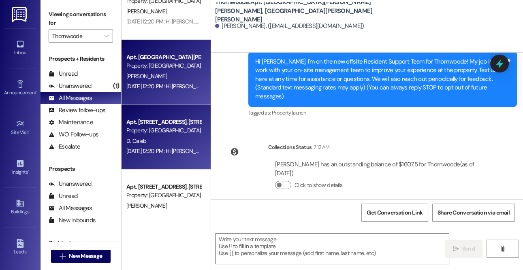
click at [154, 142] on div "D. Caleb" at bounding box center [164, 141] width 77 height 10
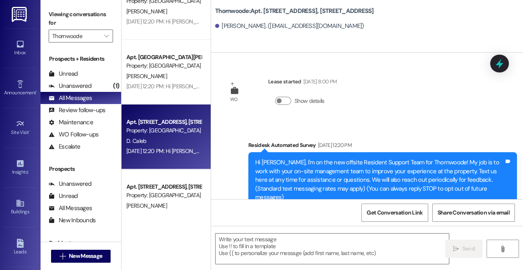
type textarea "Fetching suggested responses. Please feel free to read through the conversation…"
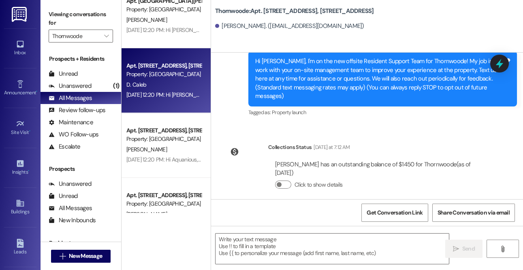
scroll to position [888, 0]
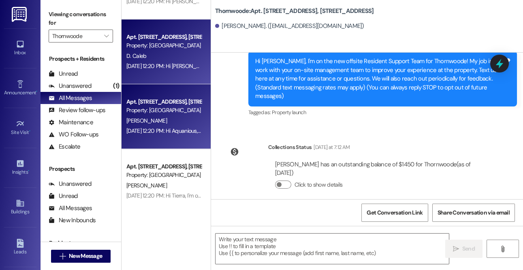
click at [167, 122] on div "A. Brown" at bounding box center [164, 121] width 77 height 10
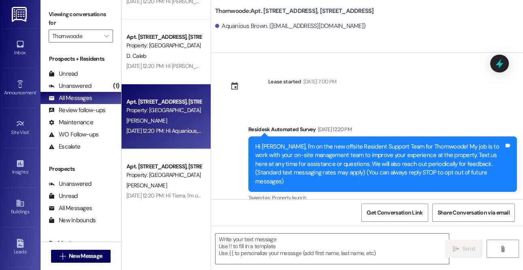
type textarea "Fetching suggested responses. Please feel free to read through the conversation…"
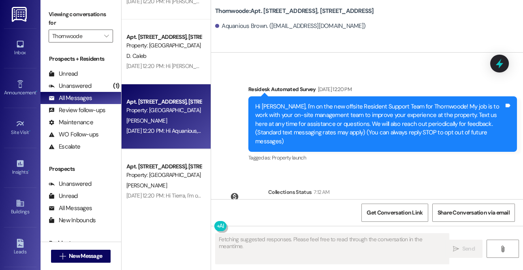
scroll to position [85, 0]
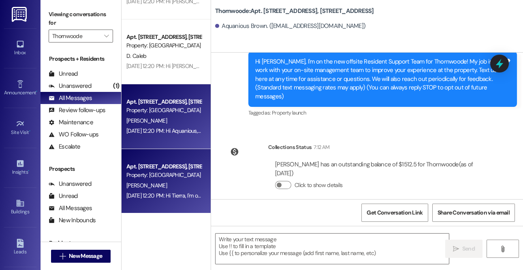
click at [170, 173] on div "Property: Thornwoode" at bounding box center [163, 175] width 75 height 9
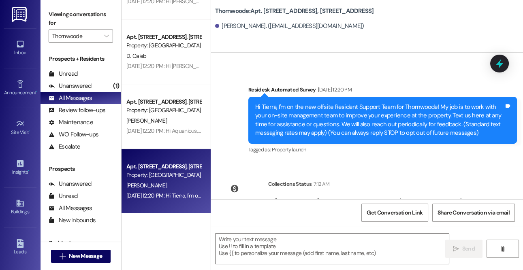
type textarea "Fetching suggested responses. Please feel free to read through the conversation…"
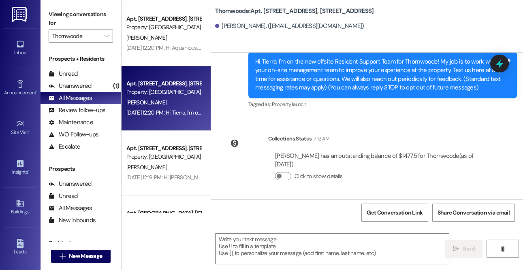
scroll to position [979, 0]
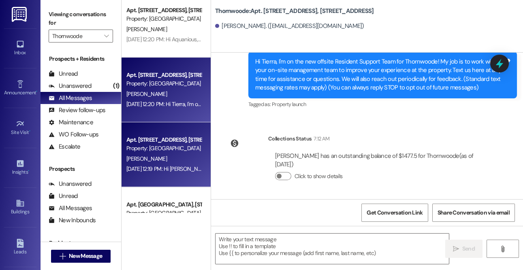
click at [157, 144] on div "Property: Thornwoode" at bounding box center [163, 148] width 75 height 9
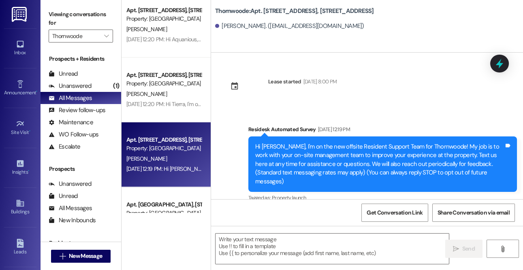
scroll to position [2, 0]
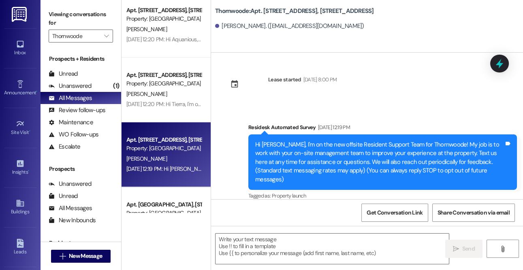
type textarea "Fetching suggested responses. Please feel free to read through the conversation…"
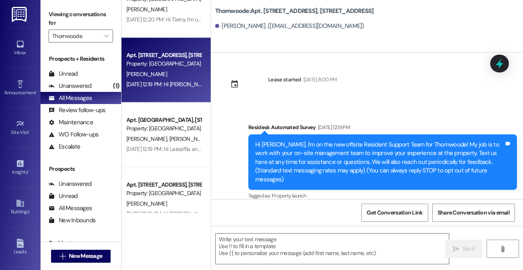
scroll to position [1104, 0]
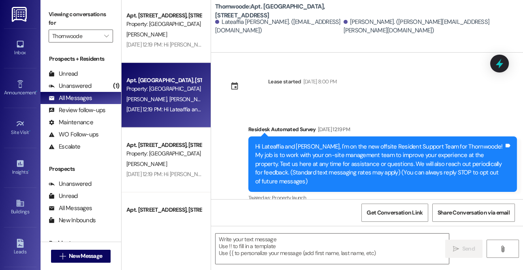
type textarea "Fetching suggested responses. Please feel free to read through the conversation…"
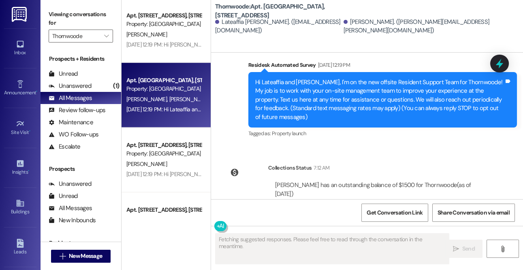
scroll to position [94, 0]
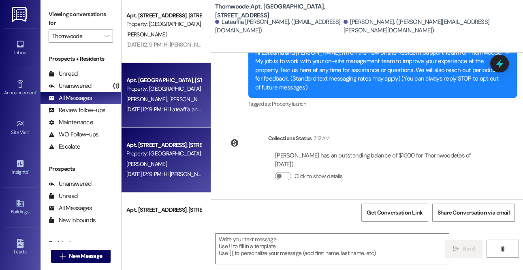
click at [177, 158] on div "Property: Thornwoode" at bounding box center [163, 153] width 75 height 9
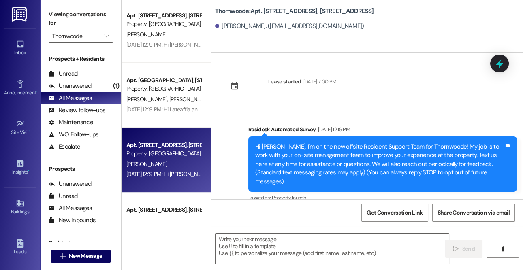
type textarea "Fetching suggested responses. Please feel free to read through the conversation…"
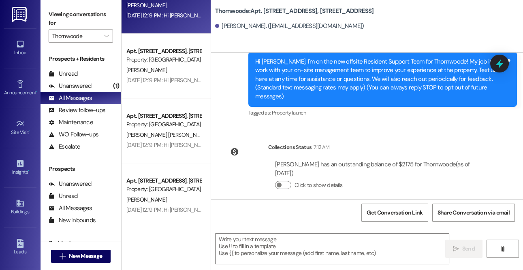
scroll to position [1278, 0]
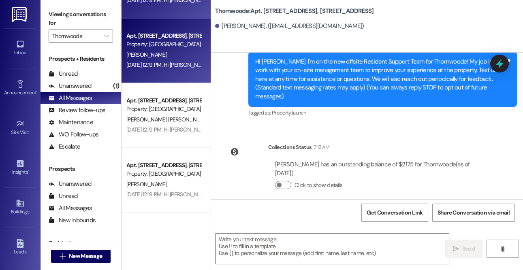
click at [147, 55] on div "J. Sagui" at bounding box center [164, 55] width 77 height 10
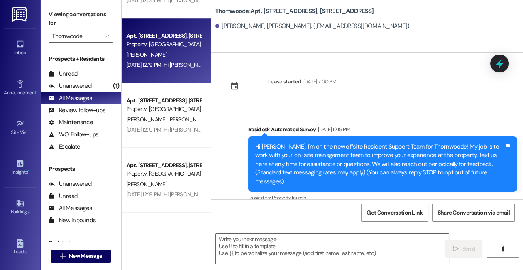
scroll to position [85, 0]
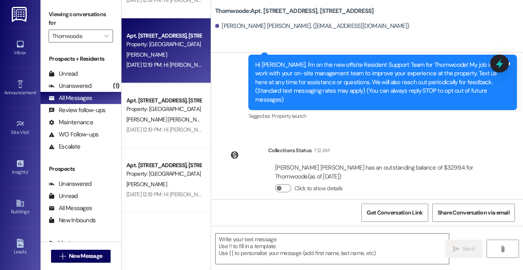
type textarea "Fetching suggested responses. Please feel free to read through the conversation…"
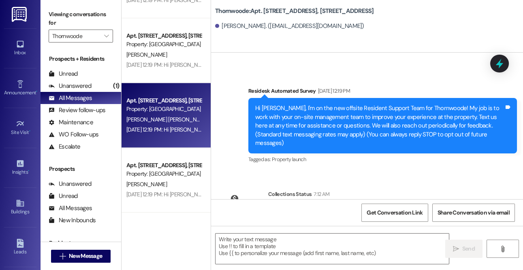
type textarea "Fetching suggested responses. Please feel free to read through the conversation…"
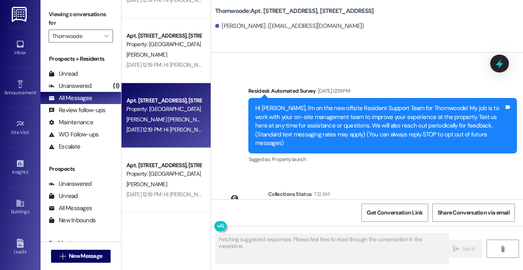
scroll to position [101, 0]
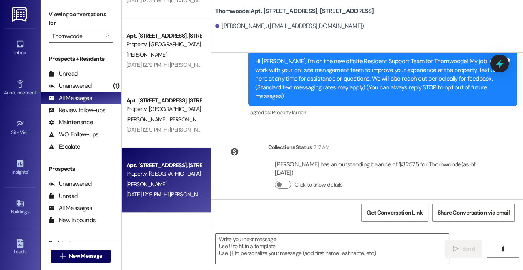
type textarea "Fetching suggested responses. Please feel free to read through the conversation…"
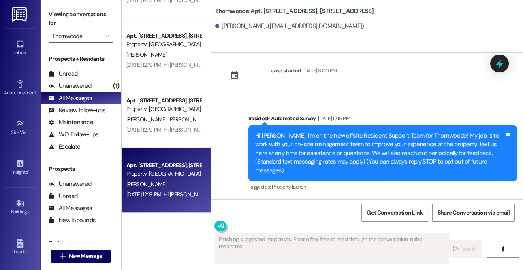
scroll to position [2, 0]
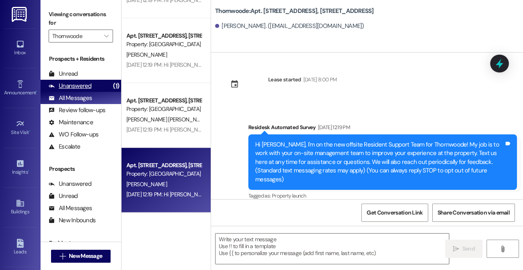
click at [94, 90] on div "Unanswered (1)" at bounding box center [81, 86] width 81 height 12
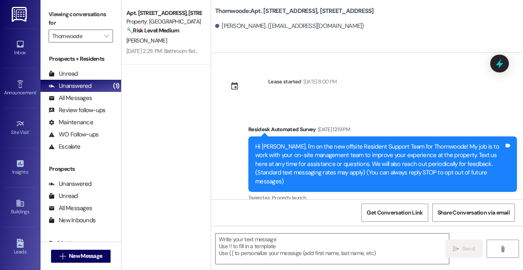
type textarea "Fetching suggested responses. Please feel free to read through the conversation…"
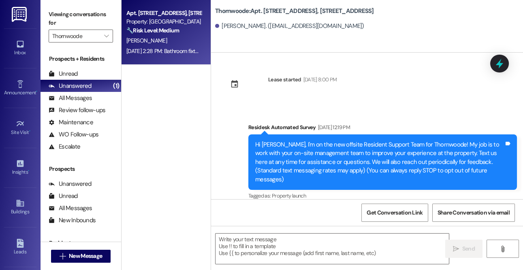
click at [162, 33] on strong "🔧 Risk Level: Medium" at bounding box center [152, 30] width 53 height 7
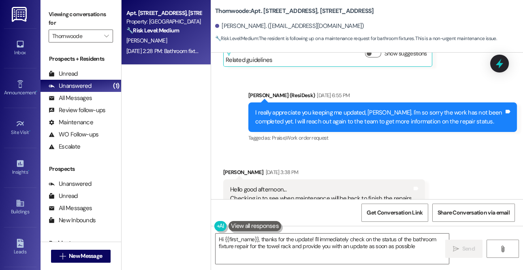
type textarea "Hi {{first_name}}, thanks for the update! I'll immediately check on the status …"
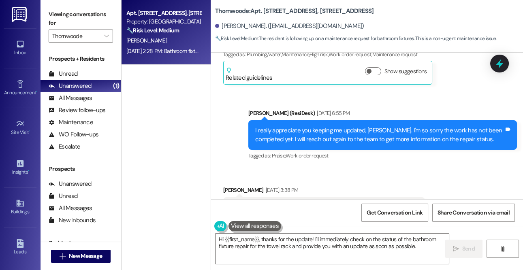
scroll to position [1300, 0]
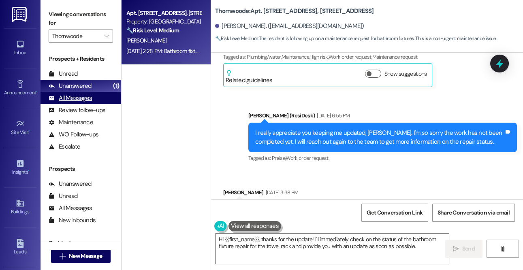
click at [76, 98] on div "All Messages" at bounding box center [70, 98] width 43 height 9
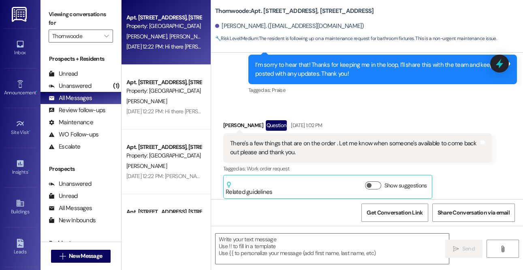
type textarea "Fetching suggested responses. Please feel free to read through the conversation…"
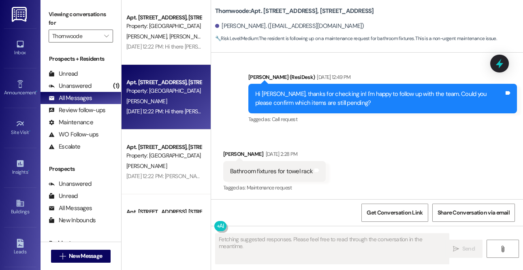
scroll to position [1493, 0]
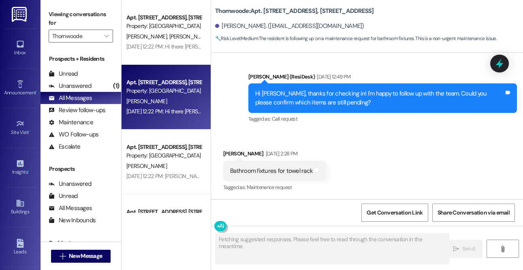
click at [170, 85] on div "Apt. 1070 Thornwoode Lane, 1070 Thornwoode Lane" at bounding box center [163, 82] width 75 height 9
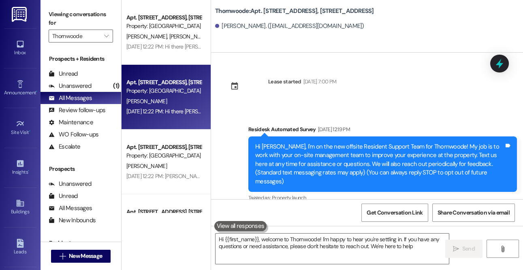
type textarea "Hi {{first_name}}, welcome to Thornwoode! I'm happy to hear you're settling in.…"
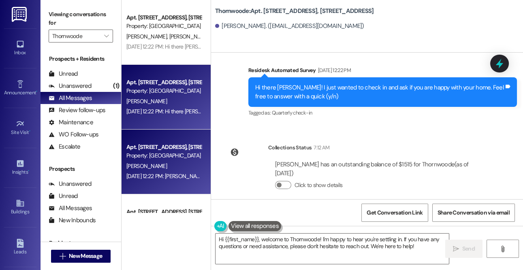
click at [176, 154] on div "Property: Thornwoode" at bounding box center [163, 155] width 75 height 9
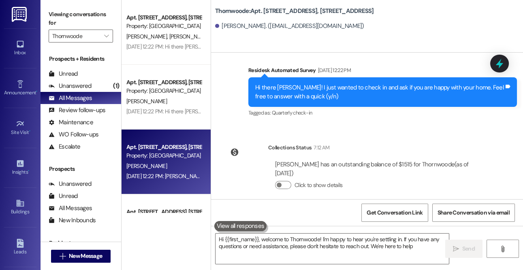
type textarea "Hi {{first_name}}, welcome to Thornwoode! I'm happy to hear you're settling in.…"
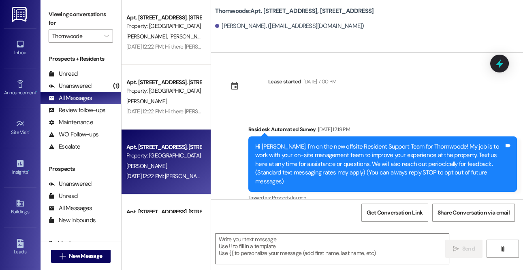
type textarea "Fetching suggested responses. Please feel free to read through the conversation…"
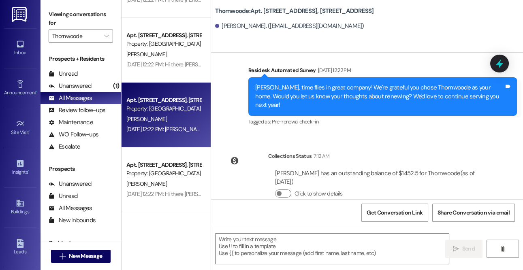
scroll to position [74, 0]
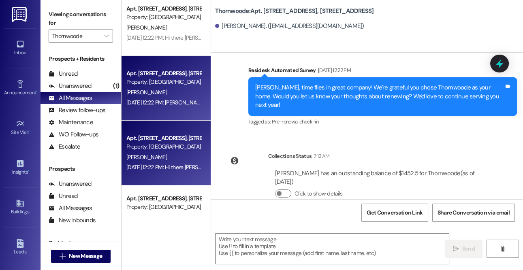
click at [154, 145] on div "Property: Thornwoode" at bounding box center [163, 147] width 75 height 9
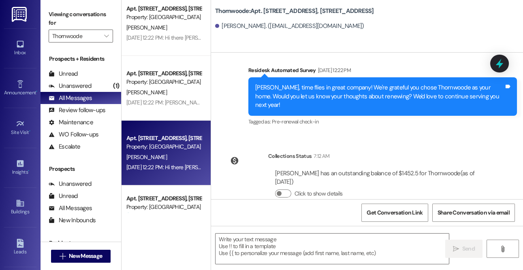
type textarea "Fetching suggested responses. Please feel free to read through the conversation…"
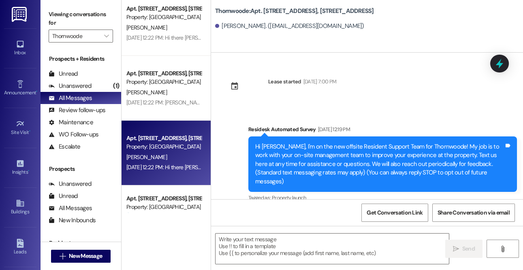
type textarea "Fetching suggested responses. Please feel free to read through the conversation…"
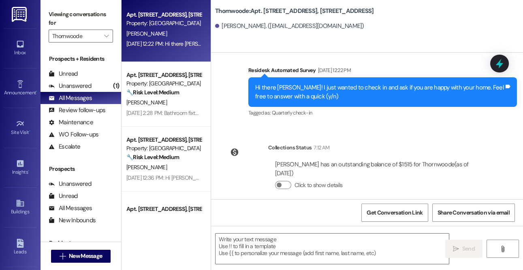
scroll to position [231, 0]
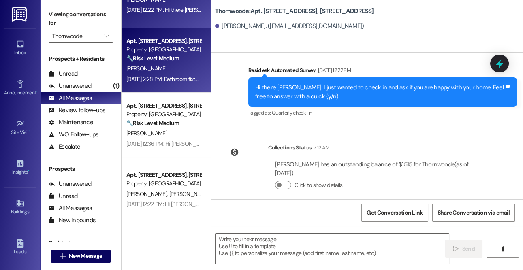
click at [142, 70] on span "L. Patterson" at bounding box center [146, 68] width 41 height 7
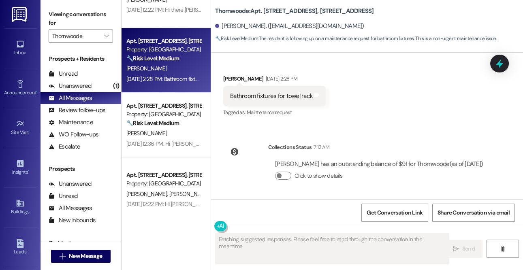
scroll to position [1577, 0]
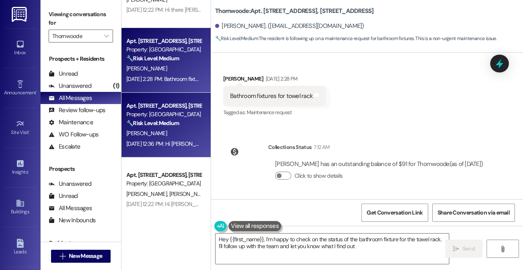
type textarea "Hey {{first_name}}, I'm happy to check on the status of the bathroom fixture fo…"
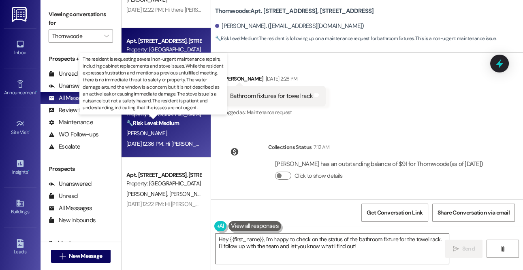
click at [177, 125] on strong "🔧 Risk Level: Medium" at bounding box center [152, 122] width 53 height 7
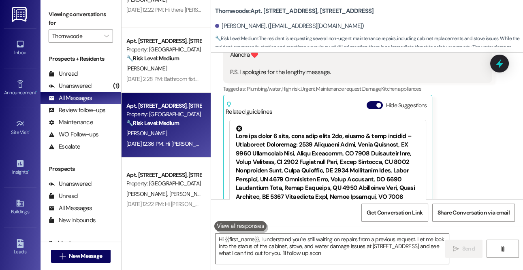
type textarea "Hi {{first_name}}, I understand you're still waiting on repairs from a previous…"
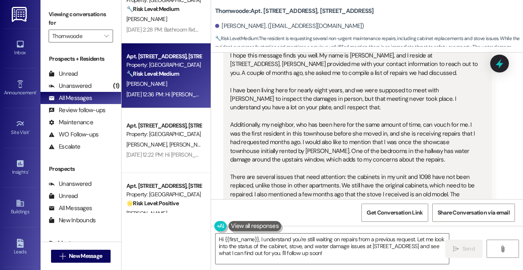
scroll to position [291, 0]
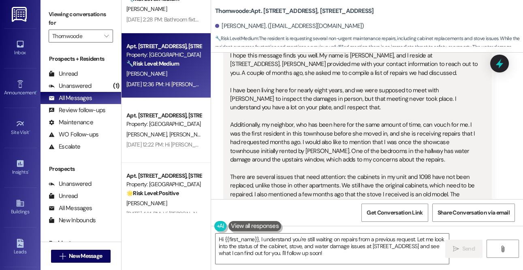
click at [169, 131] on span "E. Perez" at bounding box center [189, 134] width 41 height 7
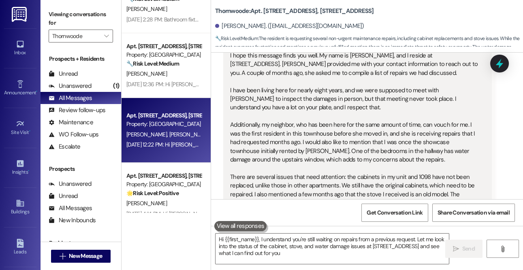
type textarea "Hi {{first_name}}, I understand you're still waiting on repairs from a previous…"
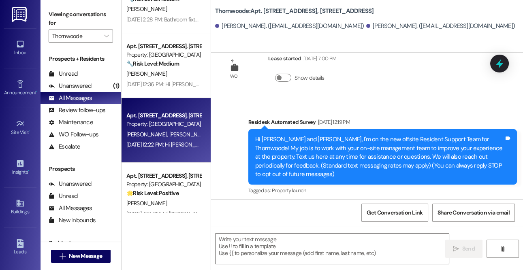
type textarea "Fetching suggested responses. Please feel free to read through the conversation…"
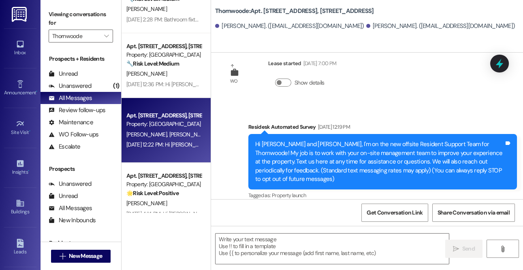
scroll to position [0, 0]
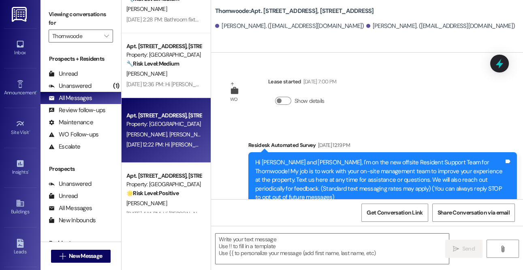
click at [234, 8] on b "Thornwoode: Apt. 1076 Thornwoode Lane, 1076 Thornwoode Lane" at bounding box center [294, 11] width 159 height 9
copy b "Thornwoode"
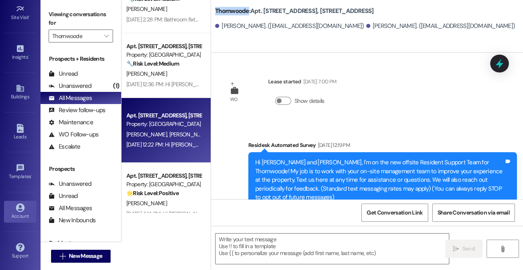
click at [16, 213] on div "Account" at bounding box center [20, 216] width 41 height 8
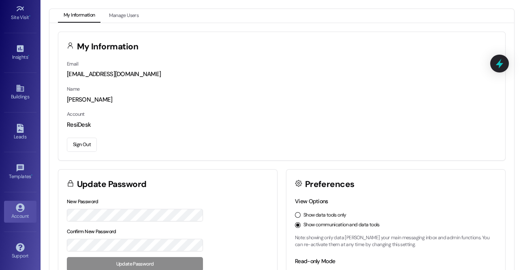
click at [77, 147] on button "Sign Out" at bounding box center [82, 145] width 30 height 14
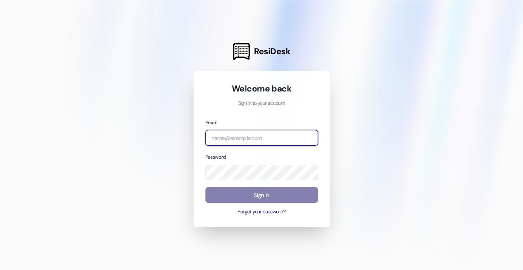
click at [224, 136] on input "email" at bounding box center [261, 138] width 113 height 16
type input "[EMAIL_ADDRESS][DOMAIN_NAME]"
